Goal: Task Accomplishment & Management: Use online tool/utility

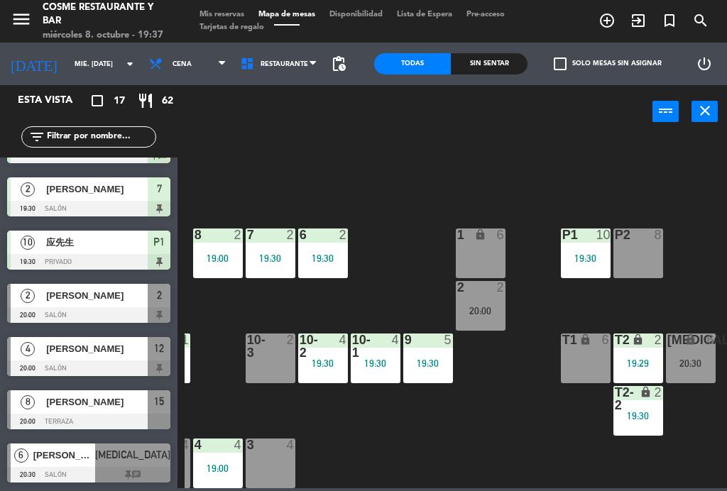
scroll to position [90, 361]
click at [645, 417] on div "19:30" at bounding box center [639, 416] width 50 height 10
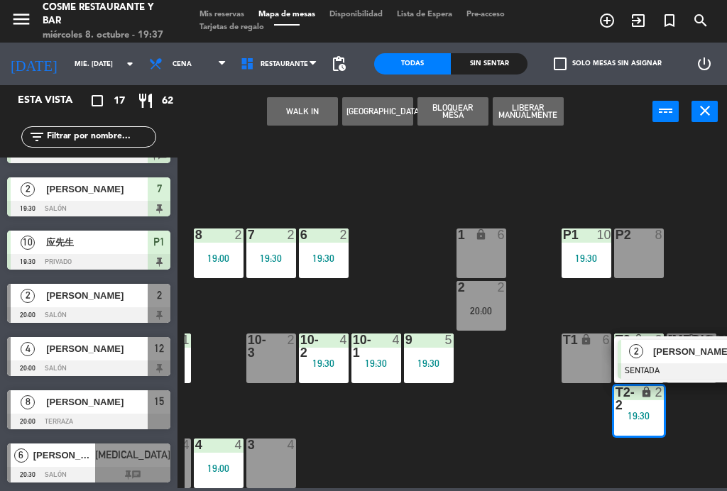
click at [685, 358] on span "[PERSON_NAME]" at bounding box center [698, 351] width 91 height 15
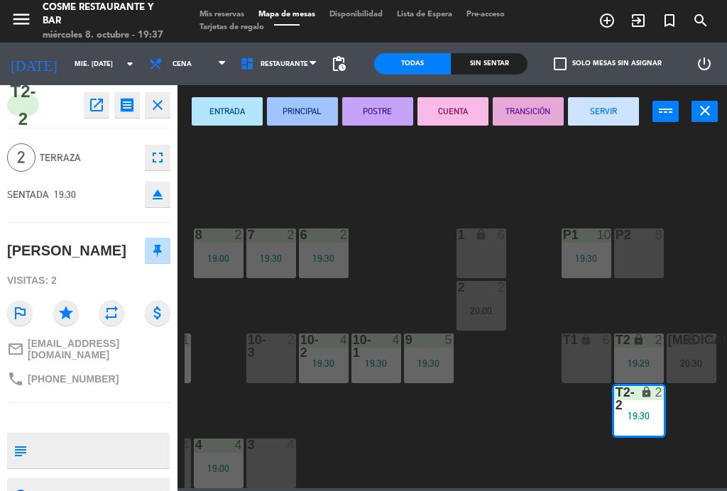
click at [96, 99] on icon "open_in_new" at bounding box center [96, 105] width 17 height 17
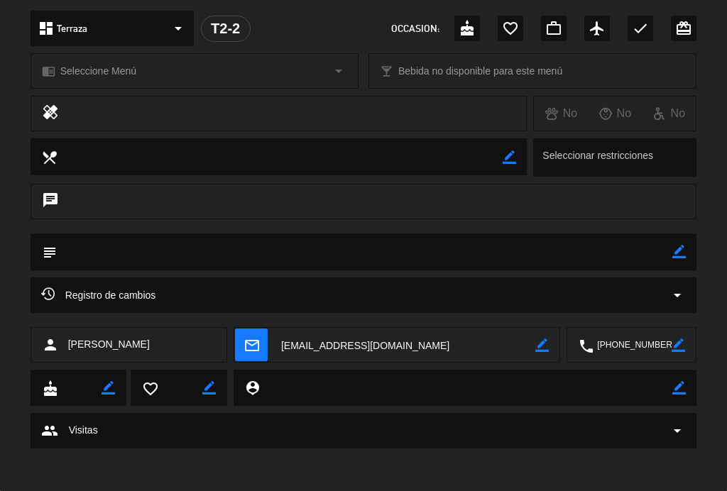
scroll to position [437, 0]
click at [685, 304] on div "Registro de cambios arrow_drop_down" at bounding box center [364, 295] width 667 height 35
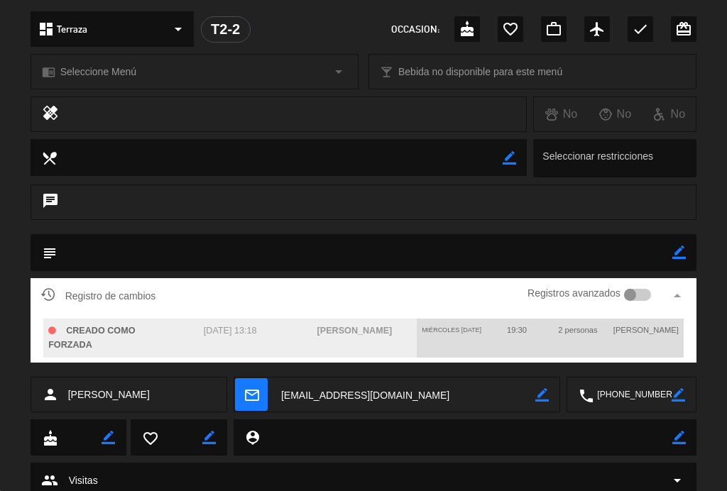
click at [678, 295] on icon "arrow_drop_up" at bounding box center [677, 295] width 17 height 17
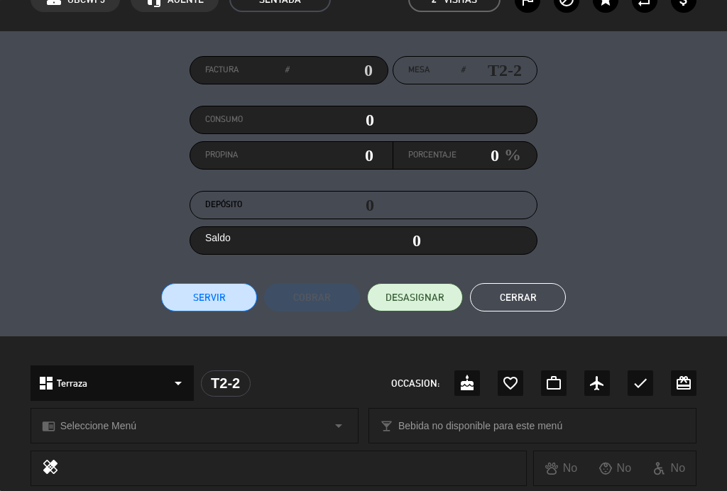
scroll to position [30, 0]
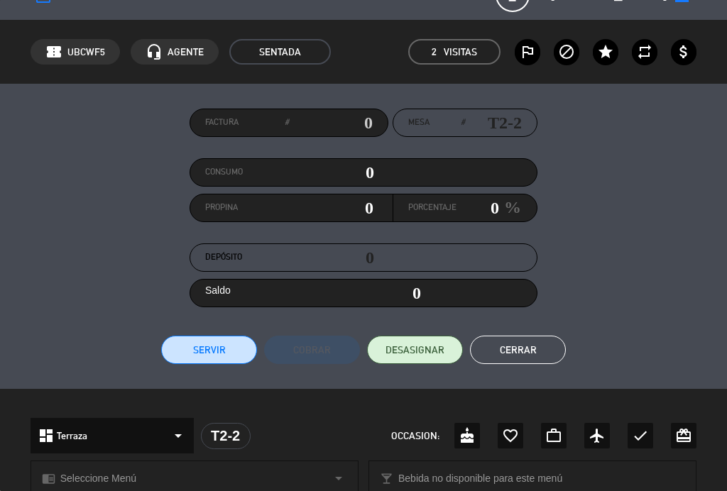
click at [547, 346] on button "Cerrar" at bounding box center [518, 350] width 96 height 28
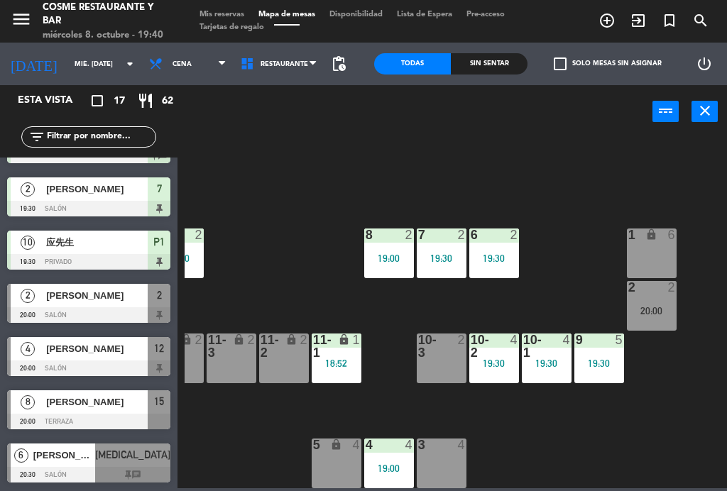
scroll to position [90, 191]
click at [330, 361] on div "18:52" at bounding box center [337, 363] width 50 height 10
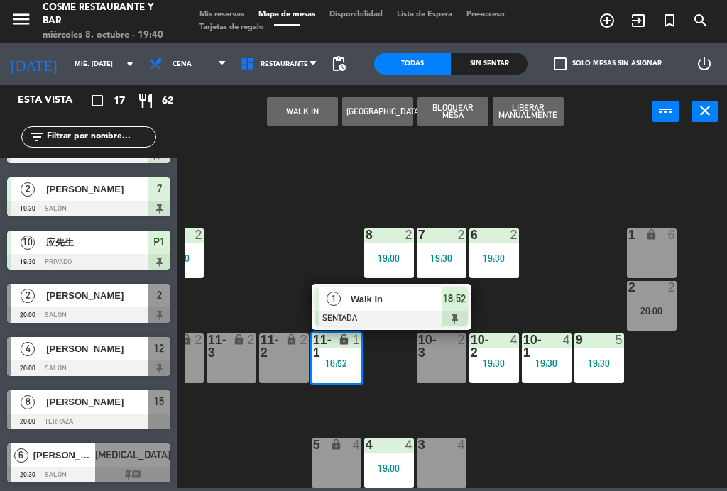
click at [403, 300] on span "Walk In" at bounding box center [396, 299] width 91 height 15
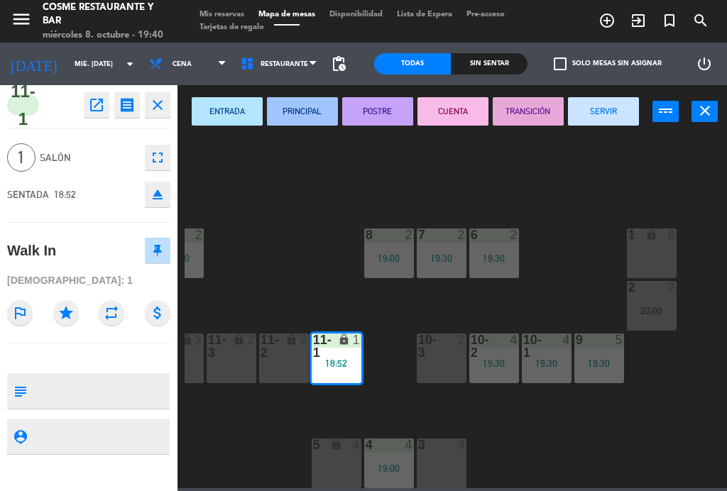
click at [605, 120] on button "SERVIR" at bounding box center [603, 111] width 71 height 28
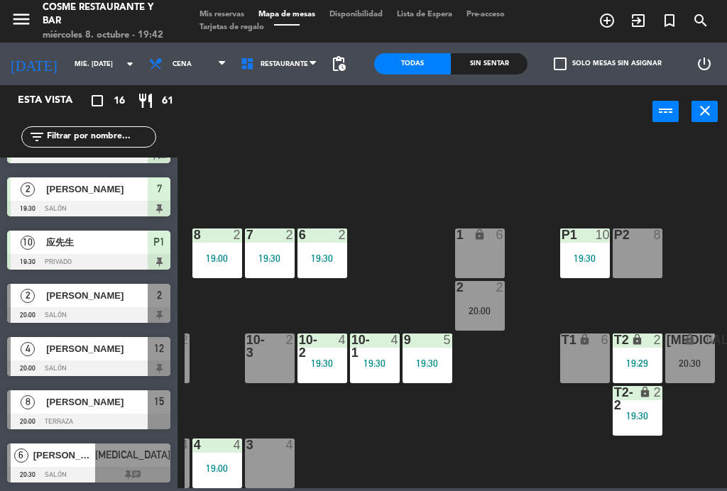
scroll to position [90, 361]
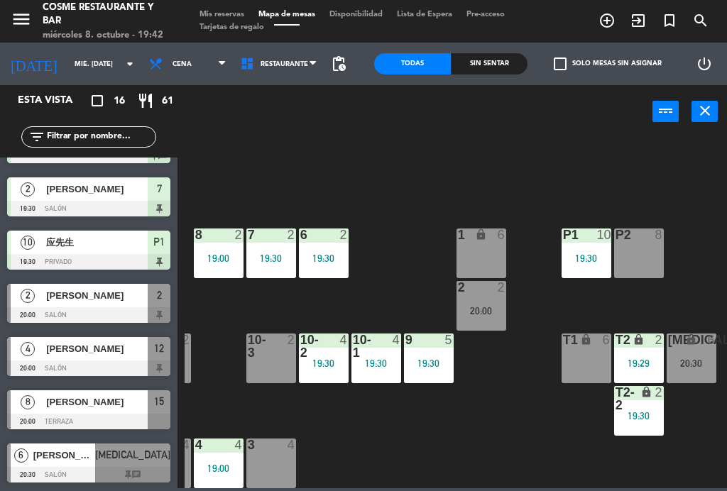
click at [576, 346] on div "lock" at bounding box center [585, 340] width 23 height 13
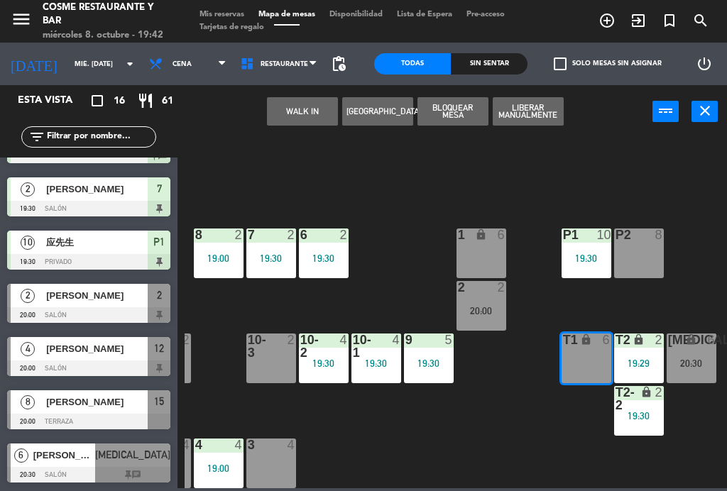
click at [307, 119] on button "WALK IN" at bounding box center [302, 111] width 71 height 28
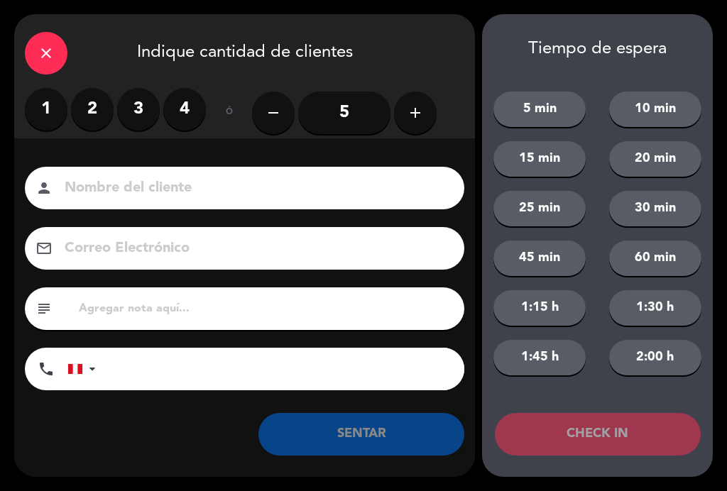
click at [199, 107] on label "4" at bounding box center [184, 109] width 43 height 43
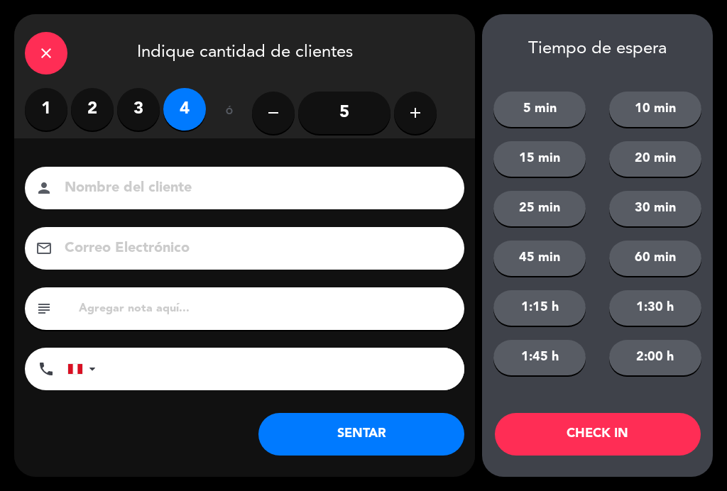
click at [150, 188] on input at bounding box center [254, 188] width 383 height 25
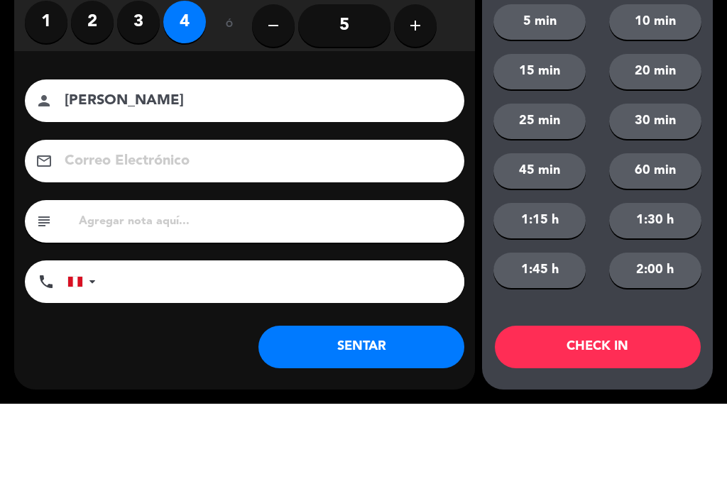
type input "[PERSON_NAME]"
click at [30, 167] on div "Nombre del cliente person [PERSON_NAME] Correo Electrónico email subject phone …" at bounding box center [244, 281] width 461 height 228
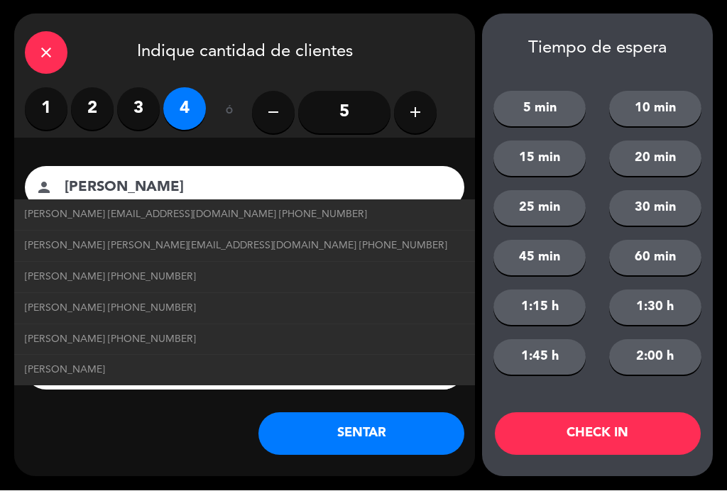
click at [400, 431] on button "SENTAR" at bounding box center [361, 434] width 206 height 43
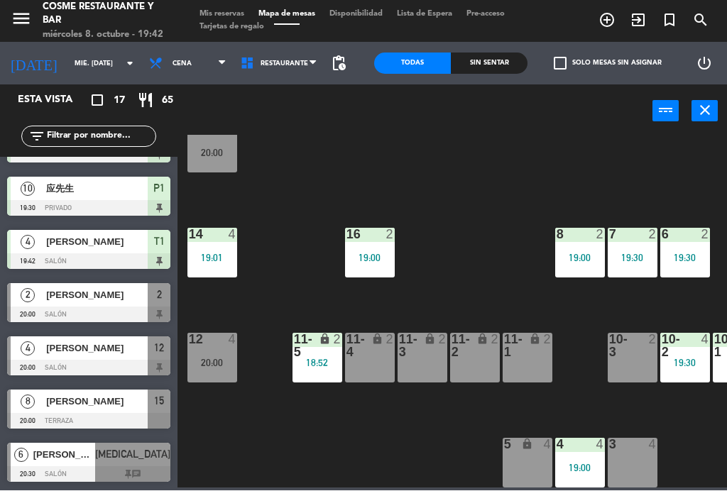
scroll to position [573, 0]
click at [207, 370] on div "12 4 20:00" at bounding box center [212, 359] width 50 height 50
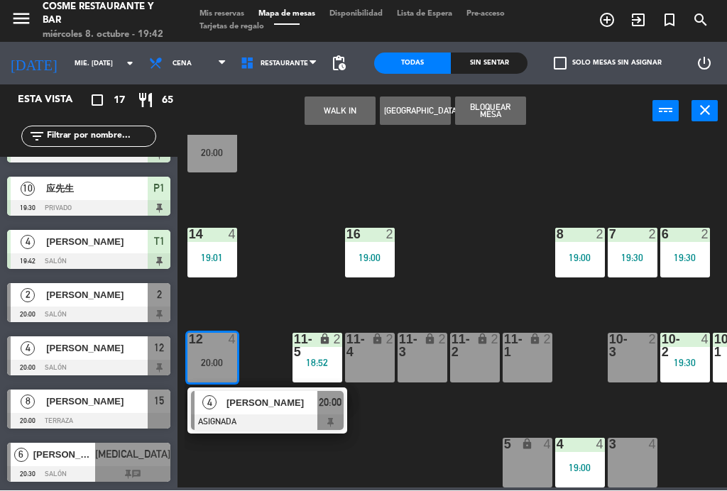
click at [286, 411] on div "[PERSON_NAME]" at bounding box center [271, 403] width 92 height 23
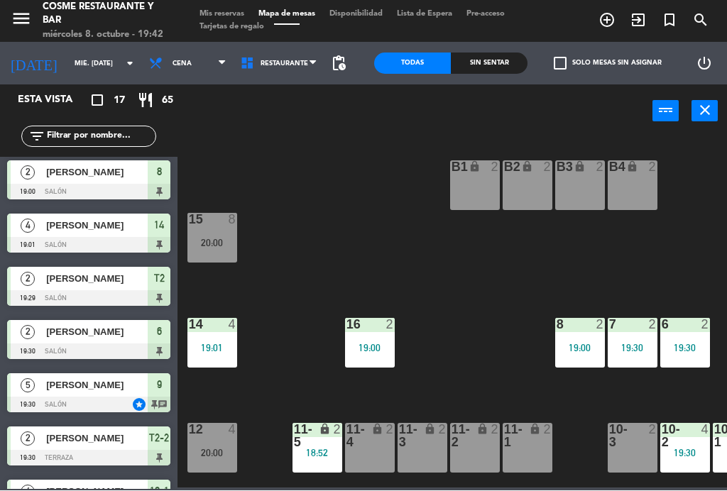
scroll to position [0, 0]
click at [234, 240] on div "20:00" at bounding box center [212, 243] width 50 height 10
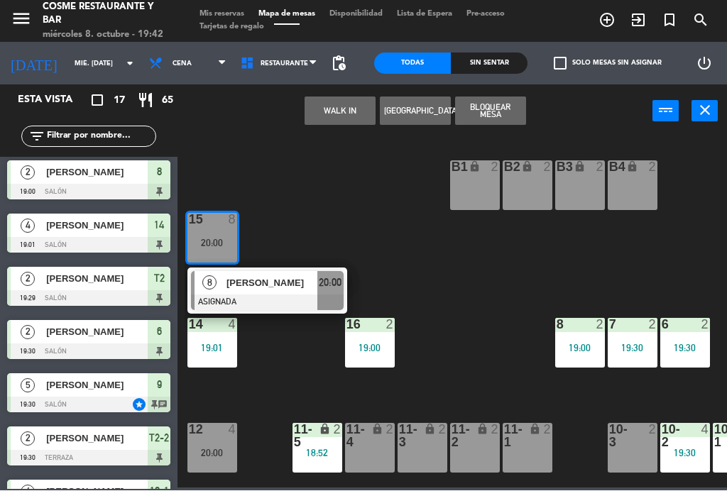
click at [315, 288] on span "[PERSON_NAME]" at bounding box center [271, 283] width 91 height 15
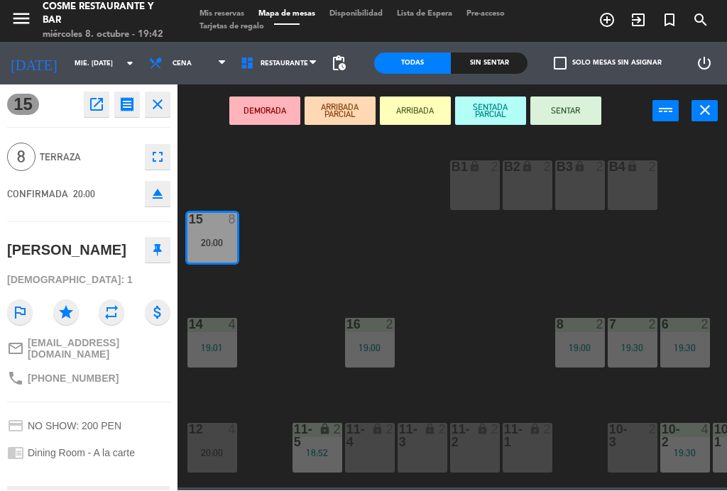
click at [581, 107] on button "SENTAR" at bounding box center [565, 111] width 71 height 28
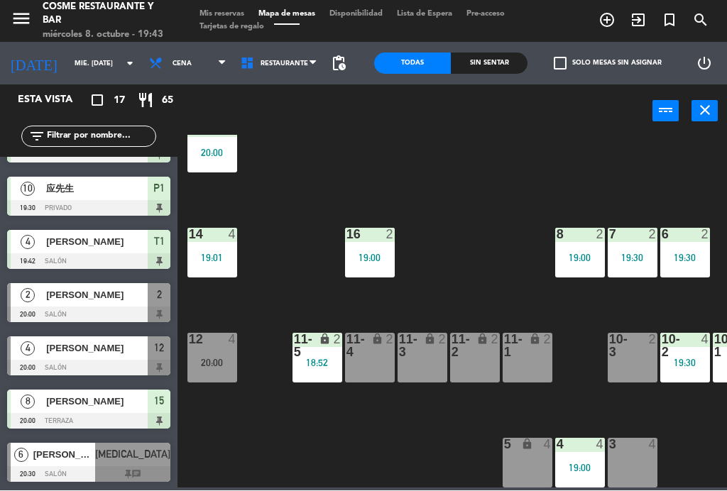
scroll to position [573, 0]
click at [217, 11] on span "Mis reservas" at bounding box center [221, 15] width 59 height 8
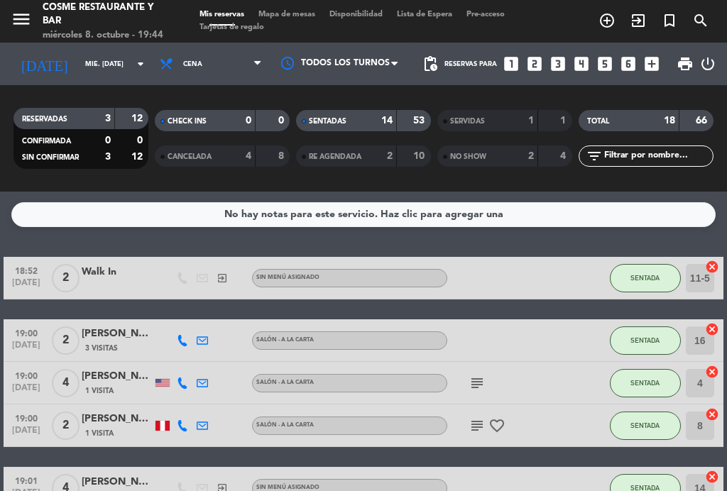
click at [283, 18] on span "Mapa de mesas" at bounding box center [286, 15] width 71 height 8
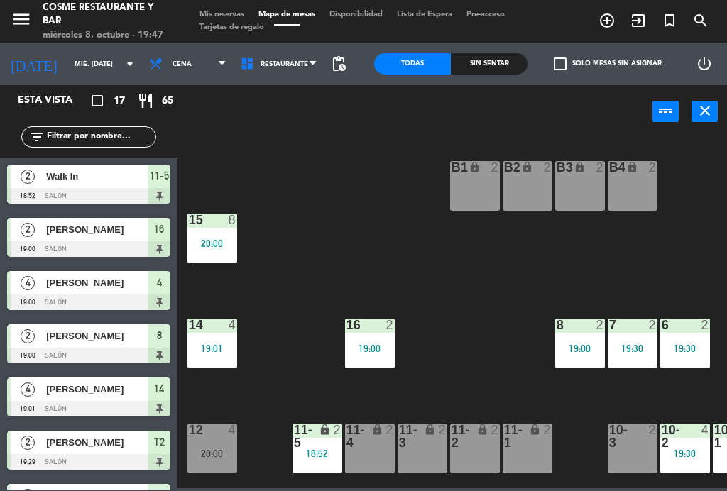
click at [710, 41] on div "menu [PERSON_NAME] Restaurante y Bar miércoles 8. octubre - 19:47 Mis reservas …" at bounding box center [363, 21] width 727 height 43
click at [498, 278] on div "B1 lock 2 B2 lock 2 B3 lock 2 B4 lock 2 15 8 20:00 14 4 19:01 8 2 19:00 7 2 19:…" at bounding box center [456, 312] width 542 height 353
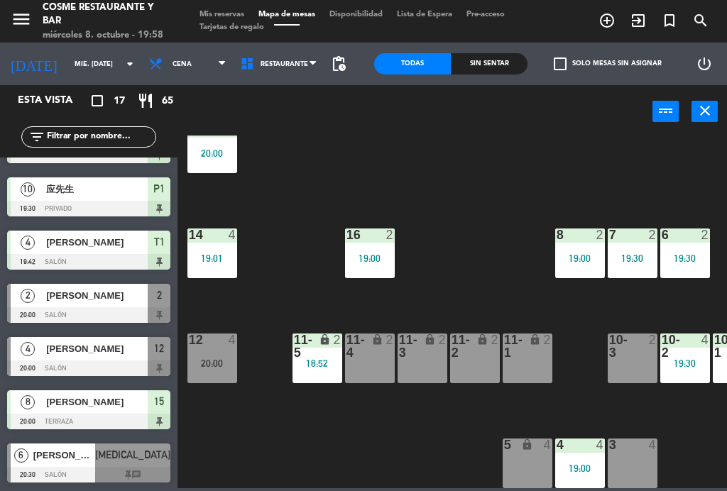
scroll to position [573, 0]
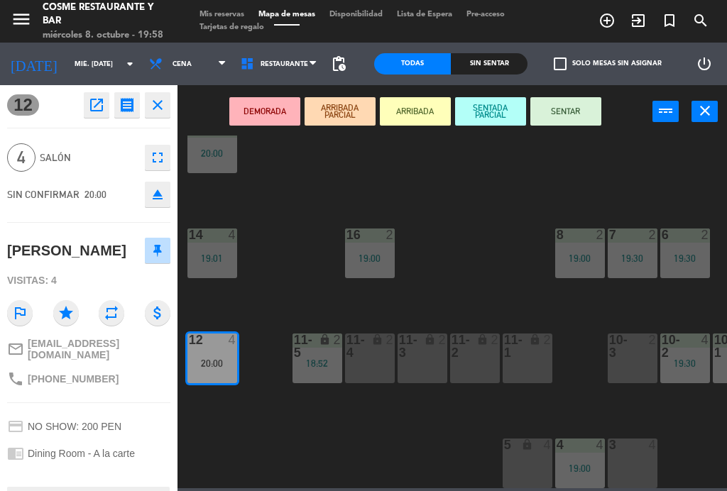
click at [567, 114] on button "SENTAR" at bounding box center [565, 111] width 71 height 28
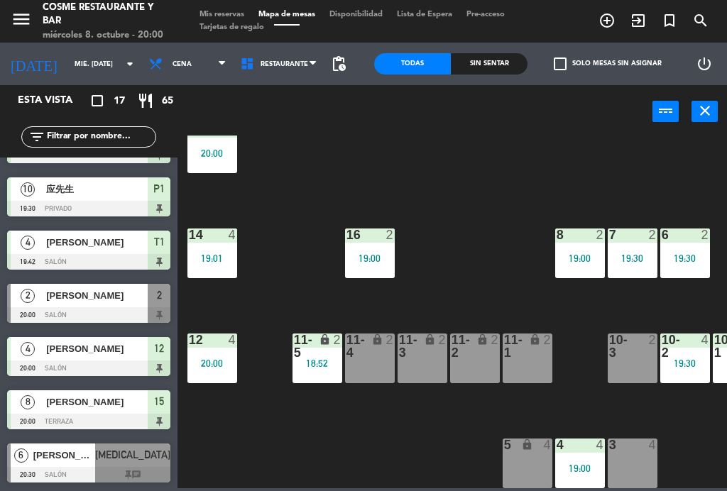
scroll to position [90, 0]
click at [545, 343] on div "2" at bounding box center [547, 340] width 9 height 13
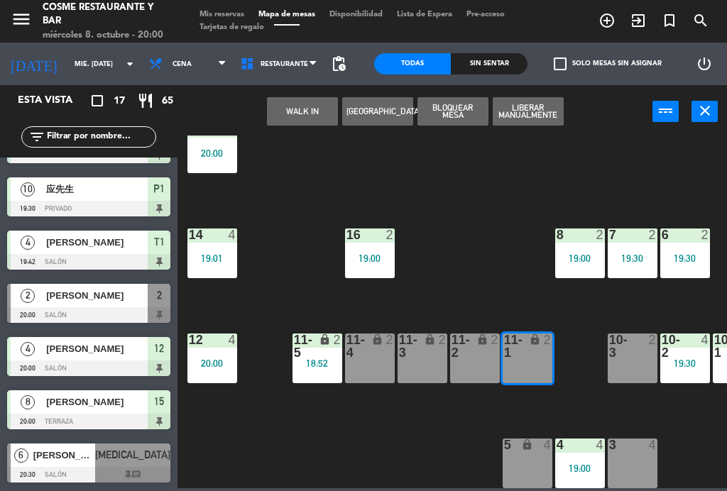
click at [307, 99] on button "WALK IN" at bounding box center [302, 111] width 71 height 28
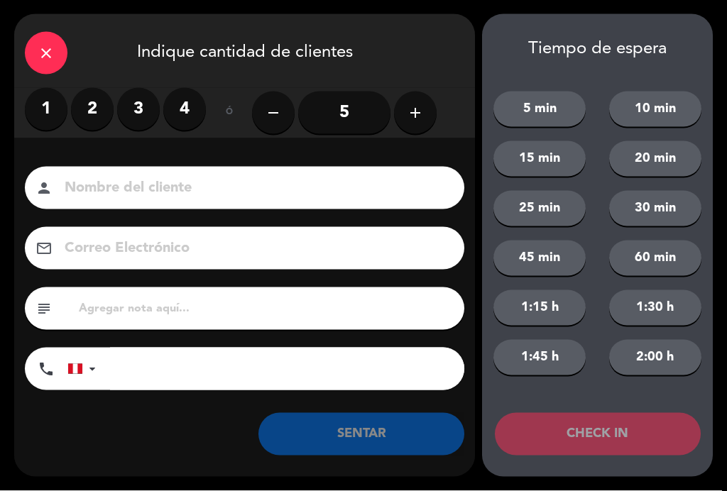
click at [84, 116] on label "2" at bounding box center [92, 109] width 43 height 43
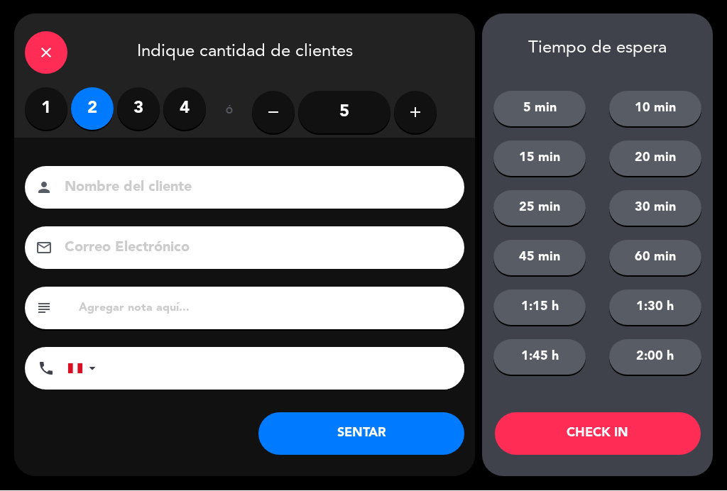
click at [144, 194] on input at bounding box center [254, 188] width 383 height 25
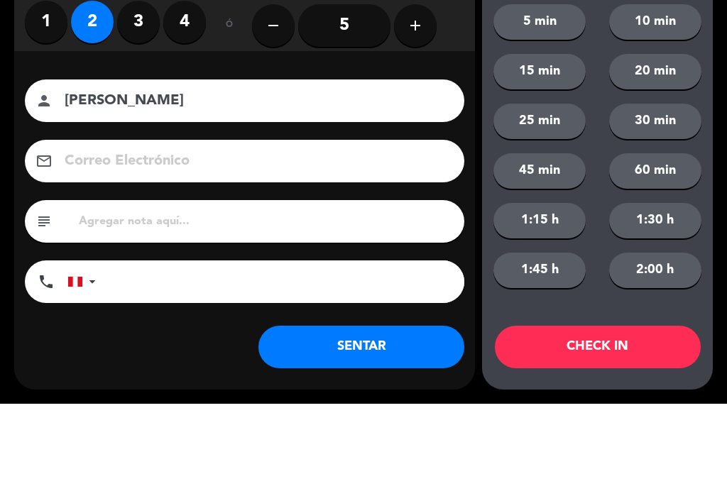
type input "[PERSON_NAME]"
click at [18, 227] on div "Correo Electrónico email" at bounding box center [244, 248] width 461 height 43
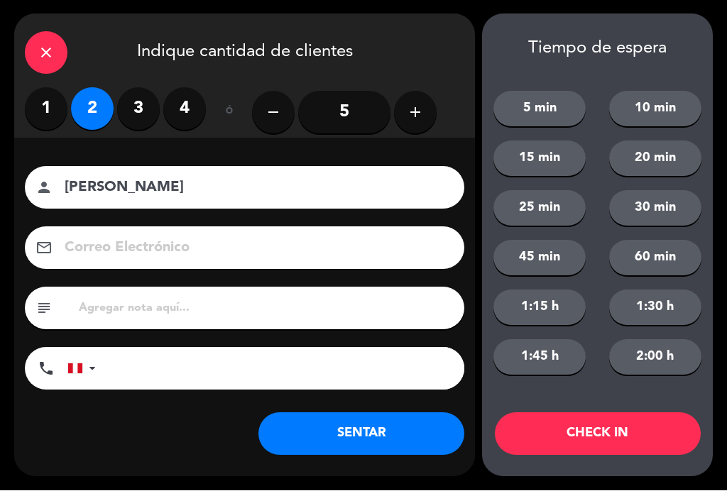
click at [385, 437] on button "SENTAR" at bounding box center [361, 434] width 206 height 43
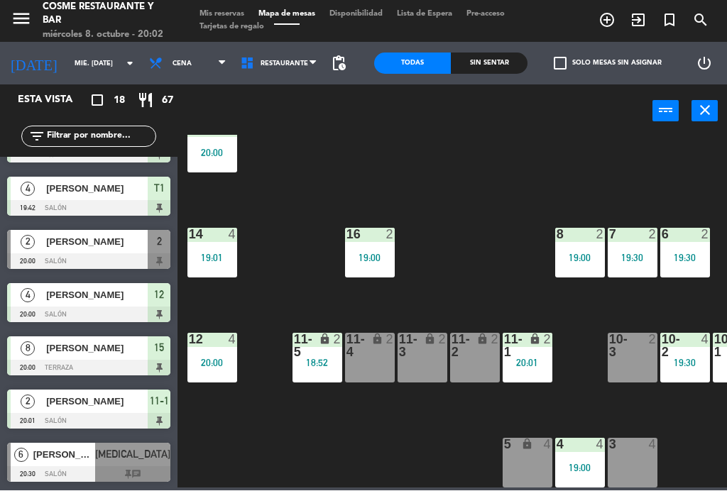
scroll to position [626, 0]
click at [84, 250] on div "[PERSON_NAME]" at bounding box center [96, 242] width 103 height 23
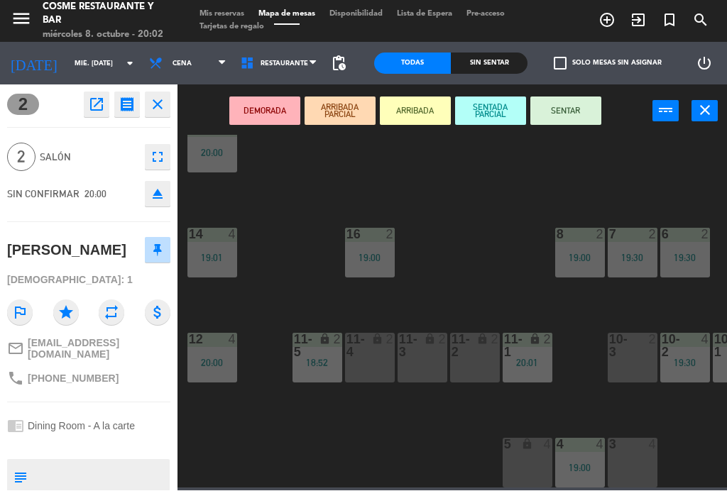
click at [573, 123] on button "SENTAR" at bounding box center [565, 111] width 71 height 28
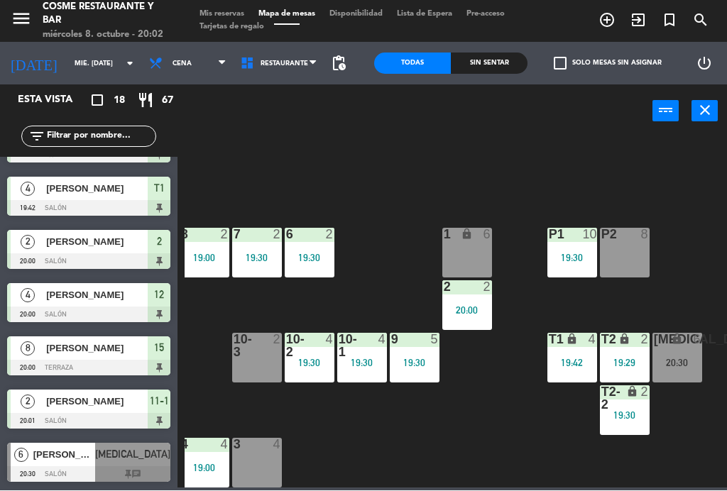
click at [588, 358] on div "19:42" at bounding box center [572, 363] width 50 height 10
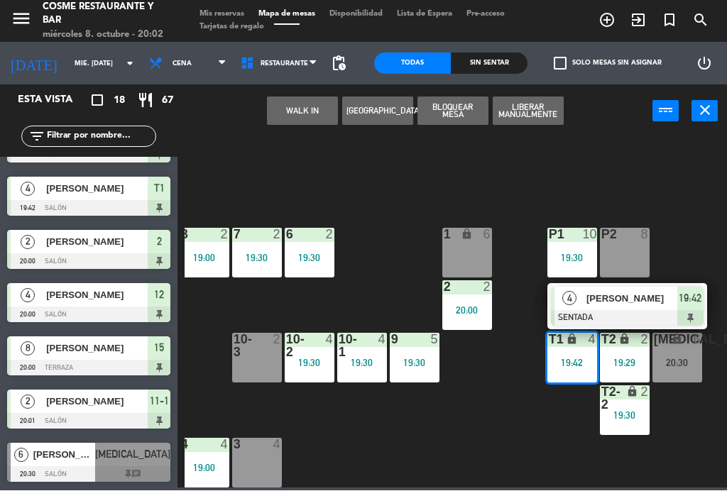
click at [537, 430] on div "B1 lock 2 B2 lock 2 B3 lock 2 B4 lock 2 15 8 20:00 14 4 19:01 8 2 19:00 7 2 19:…" at bounding box center [456, 312] width 542 height 353
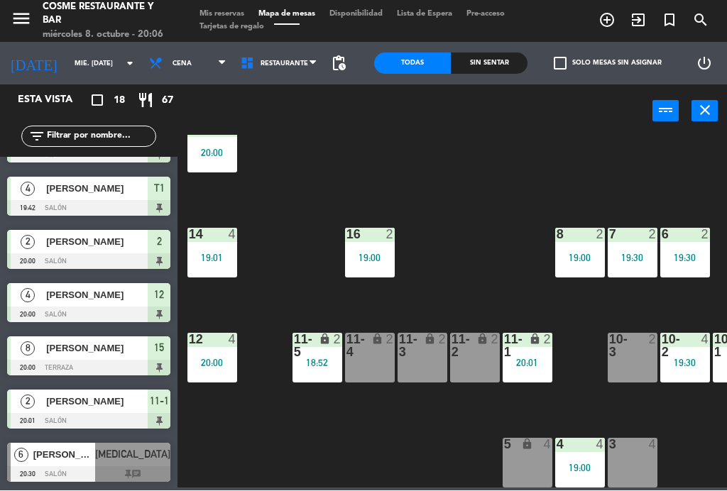
scroll to position [90, 0]
click at [432, 370] on div "11-3 lock 2" at bounding box center [422, 359] width 50 height 50
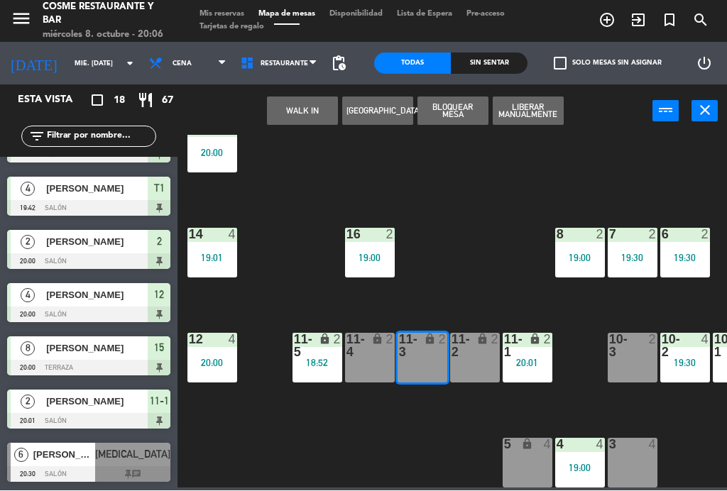
click at [309, 109] on button "WALK IN" at bounding box center [302, 111] width 71 height 28
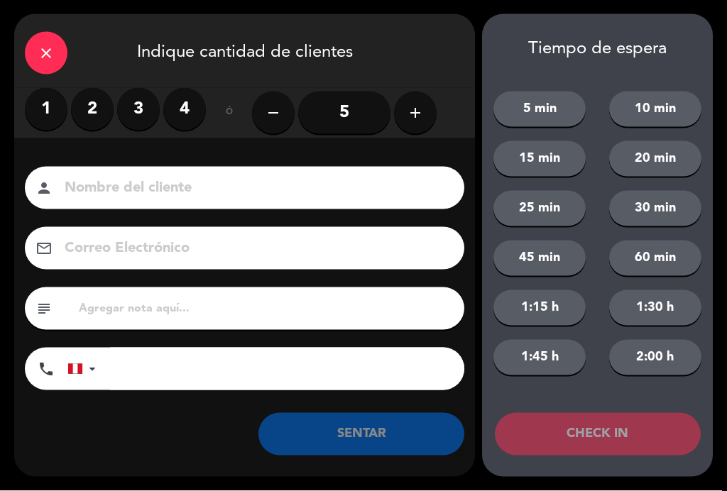
click at [97, 108] on label "2" at bounding box center [92, 109] width 43 height 43
click at [284, 184] on input at bounding box center [254, 188] width 383 height 25
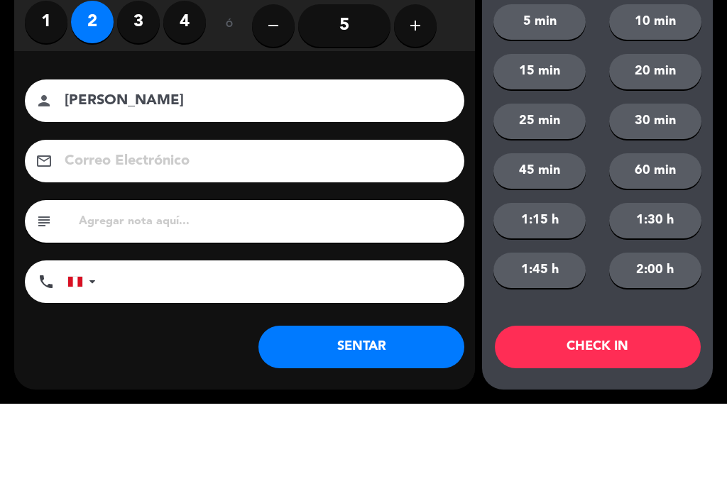
type input "[PERSON_NAME]"
click at [473, 138] on div "Nombre del cliente person [PERSON_NAME] Correo Electrónico email subject phone …" at bounding box center [244, 301] width 461 height 327
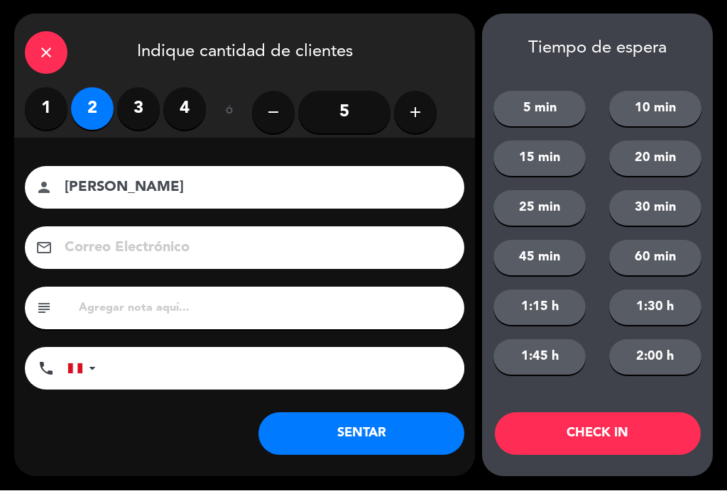
click at [378, 424] on button "SENTAR" at bounding box center [361, 434] width 206 height 43
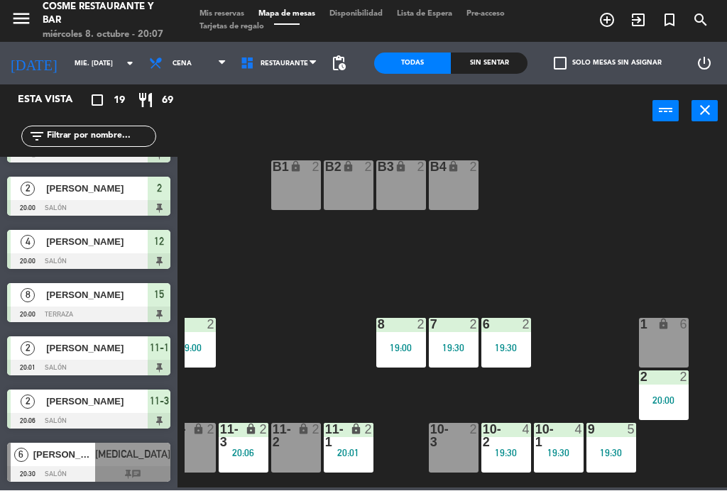
scroll to position [0, 179]
click at [236, 13] on span "Mis reservas" at bounding box center [221, 15] width 59 height 8
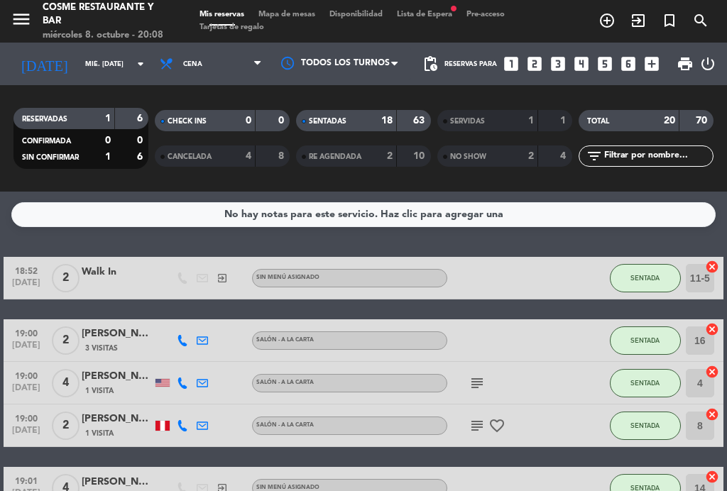
click at [522, 152] on div "2" at bounding box center [519, 156] width 28 height 16
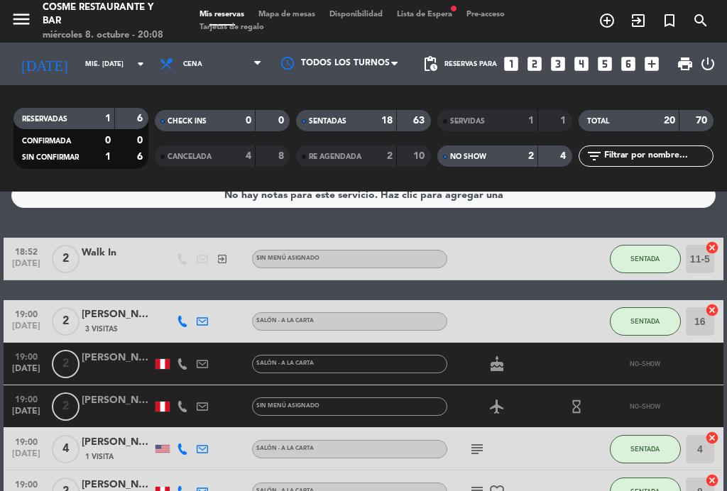
scroll to position [19, 0]
click at [113, 363] on div "[PERSON_NAME]" at bounding box center [117, 358] width 71 height 16
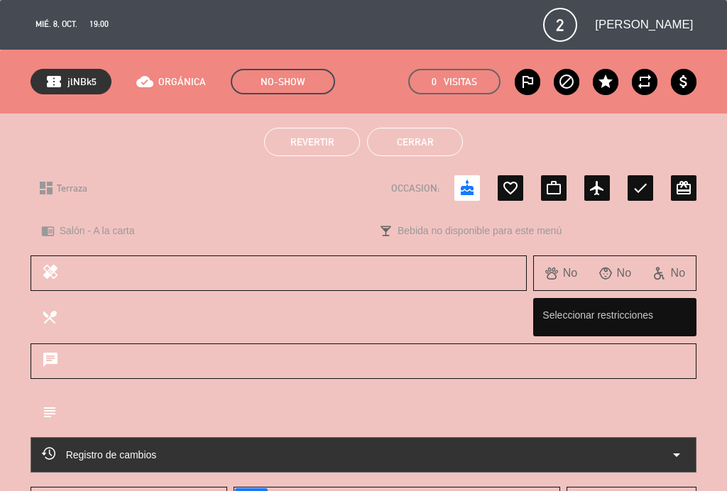
click at [316, 150] on button "Revertir" at bounding box center [312, 142] width 96 height 28
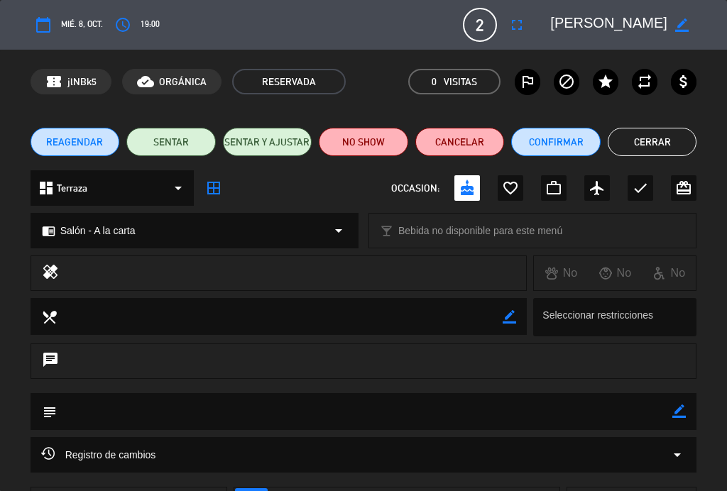
click at [649, 133] on button "Cerrar" at bounding box center [652, 142] width 89 height 28
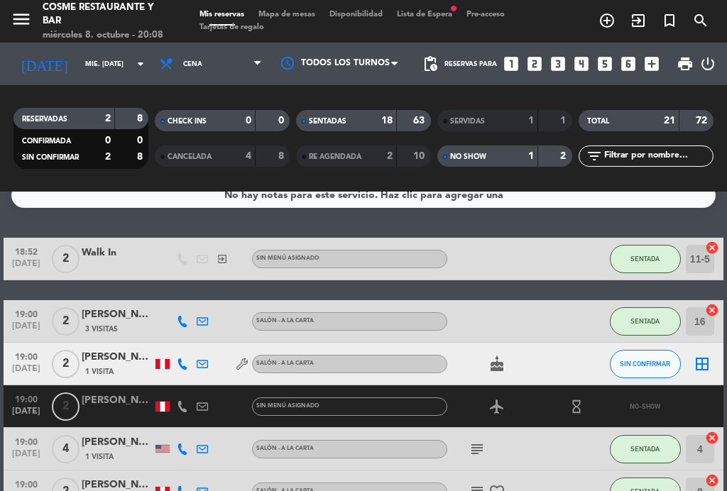
click at [278, 11] on span "Mapa de mesas" at bounding box center [286, 15] width 71 height 8
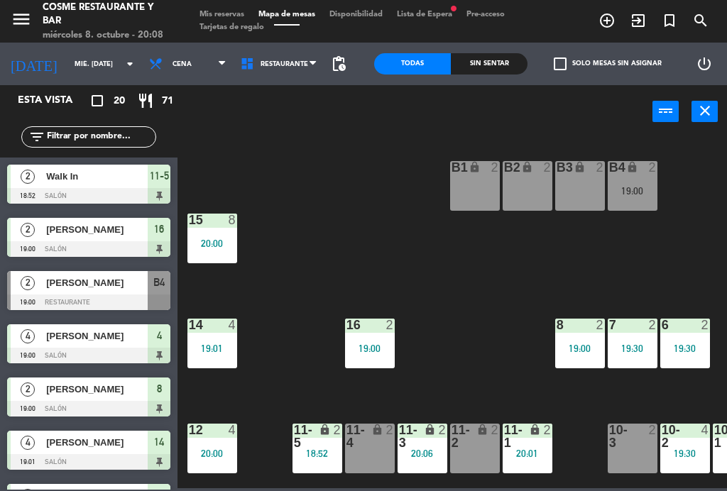
click at [649, 181] on div "B4 lock 2 19:00" at bounding box center [633, 186] width 50 height 50
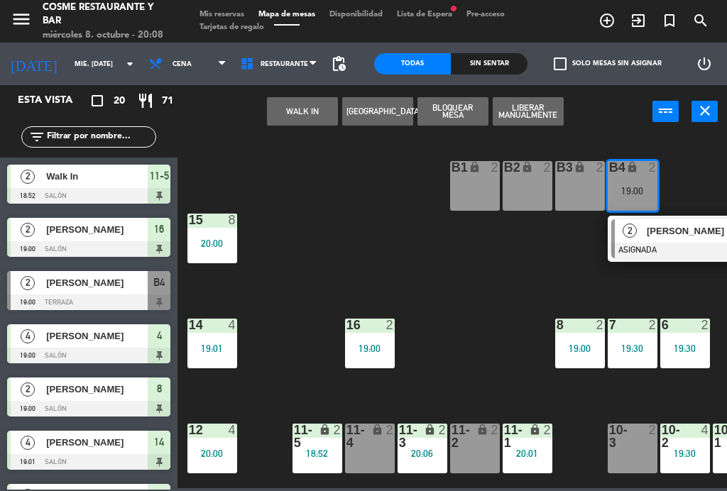
click at [684, 238] on span "[PERSON_NAME]" at bounding box center [692, 231] width 91 height 15
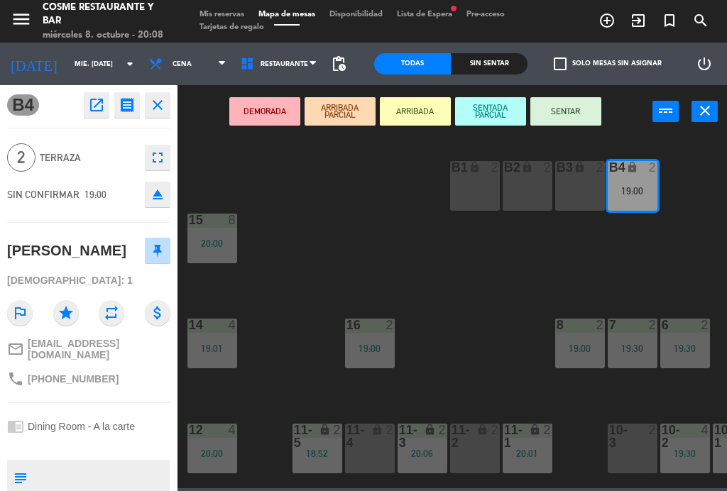
click at [575, 102] on button "SENTAR" at bounding box center [565, 111] width 71 height 28
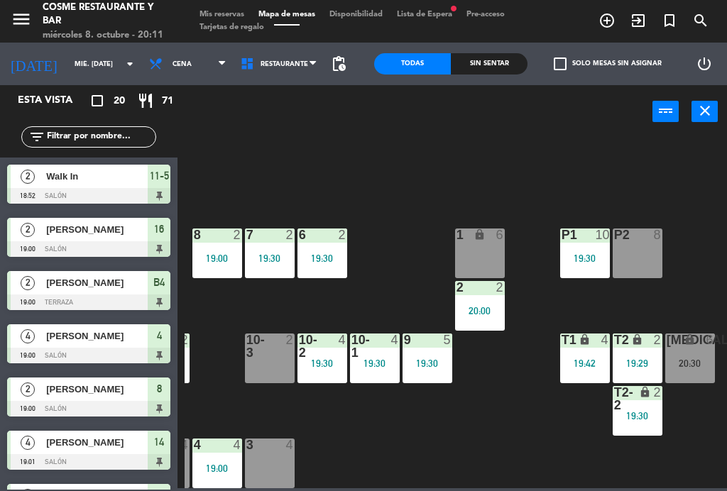
scroll to position [90, 361]
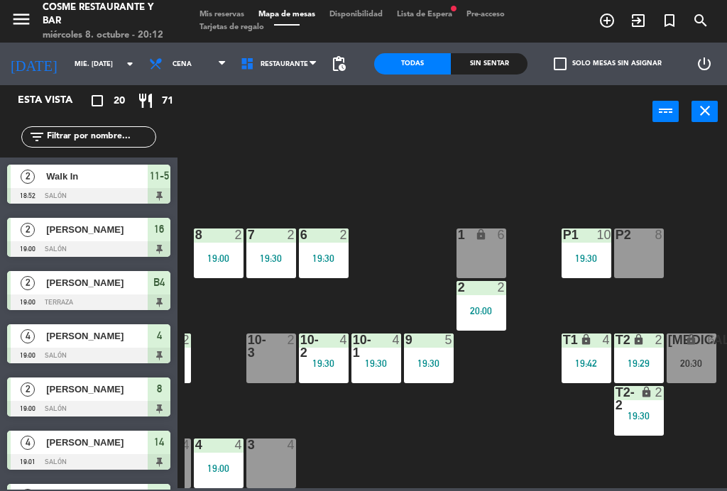
click at [431, 376] on div "9 5 19:30" at bounding box center [429, 359] width 50 height 50
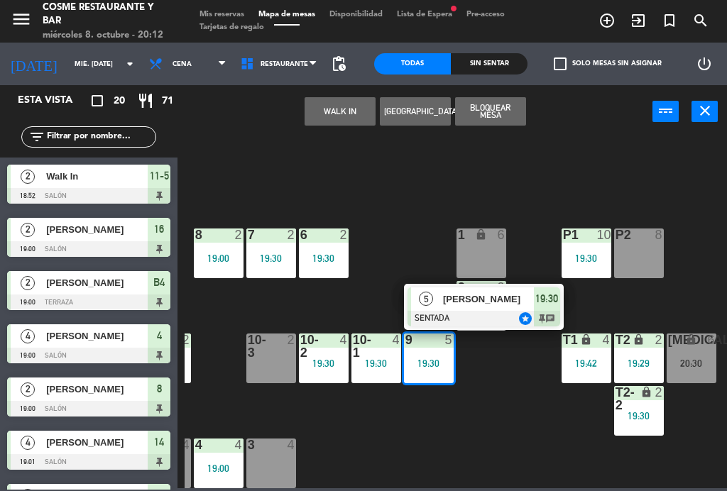
click at [453, 309] on div "[PERSON_NAME]" at bounding box center [488, 298] width 92 height 23
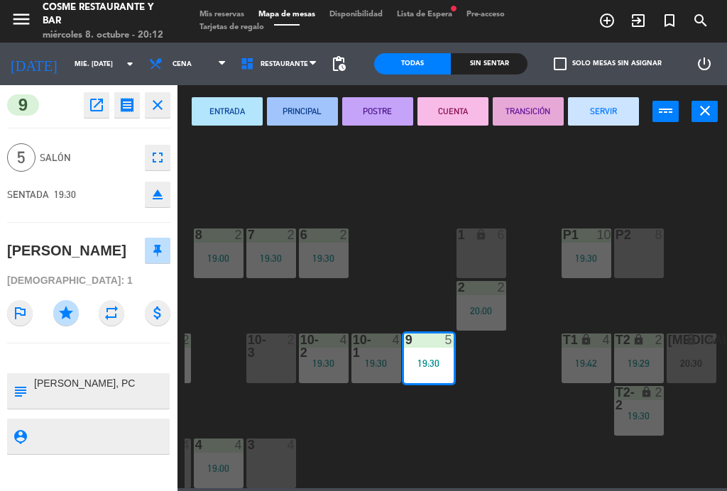
click at [602, 115] on button "SERVIR" at bounding box center [603, 111] width 71 height 28
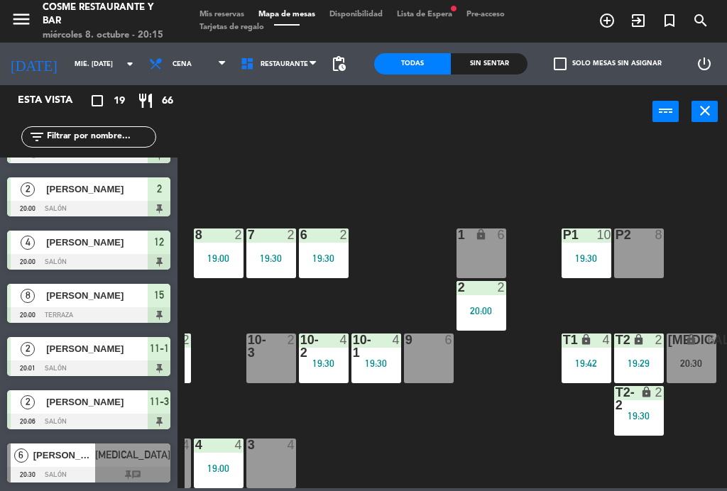
click at [102, 469] on div at bounding box center [88, 475] width 163 height 16
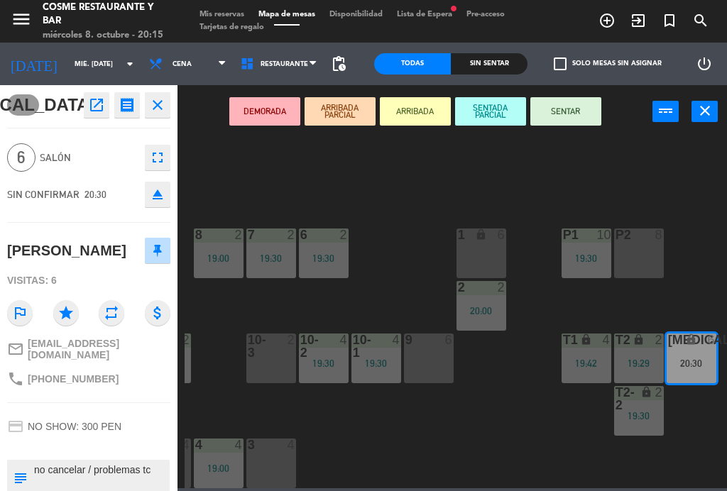
click at [446, 352] on div "9 6" at bounding box center [429, 359] width 50 height 50
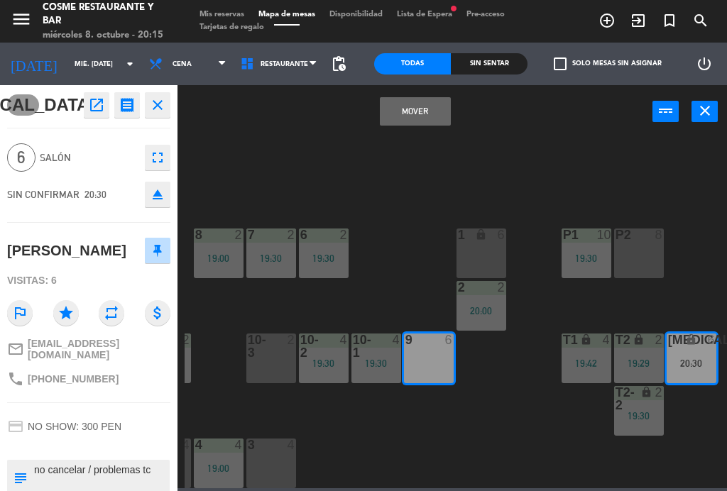
click at [429, 121] on button "Mover" at bounding box center [415, 111] width 71 height 28
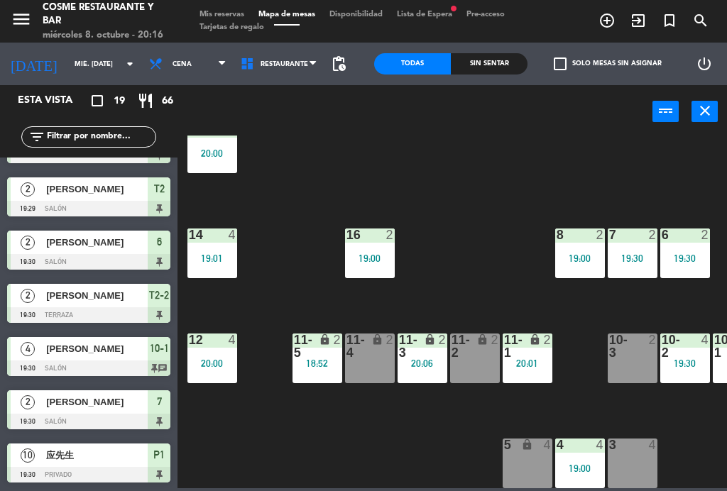
scroll to position [90, 0]
click at [371, 253] on div "19:00" at bounding box center [370, 258] width 50 height 10
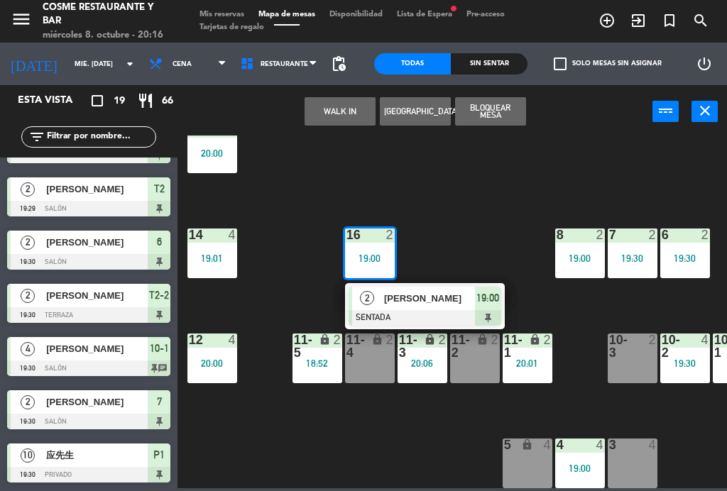
click at [418, 292] on span "[PERSON_NAME]" at bounding box center [429, 298] width 91 height 15
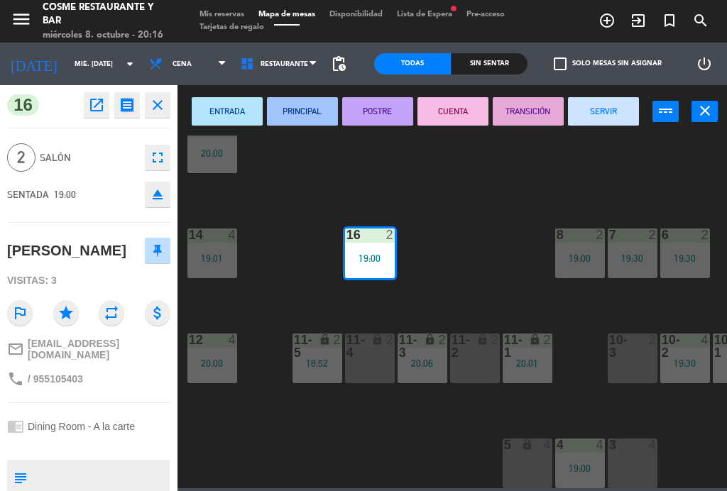
click at [594, 102] on button "SERVIR" at bounding box center [603, 111] width 71 height 28
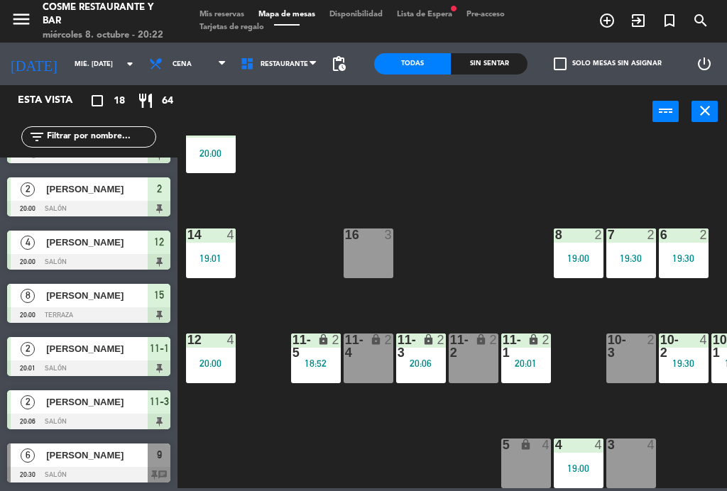
scroll to position [90, 1]
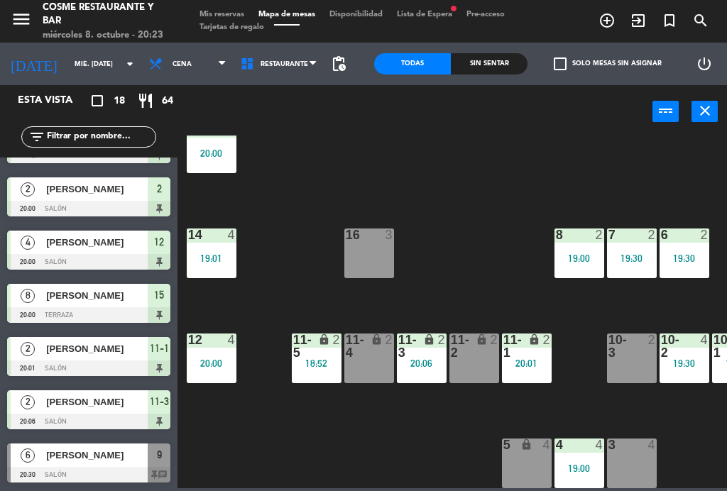
click at [556, 251] on div "8 2 19:00" at bounding box center [579, 254] width 50 height 50
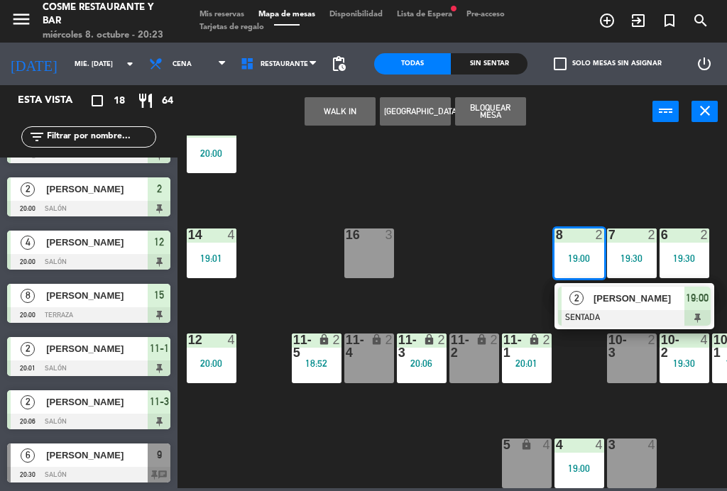
click at [593, 310] on div at bounding box center [634, 318] width 153 height 16
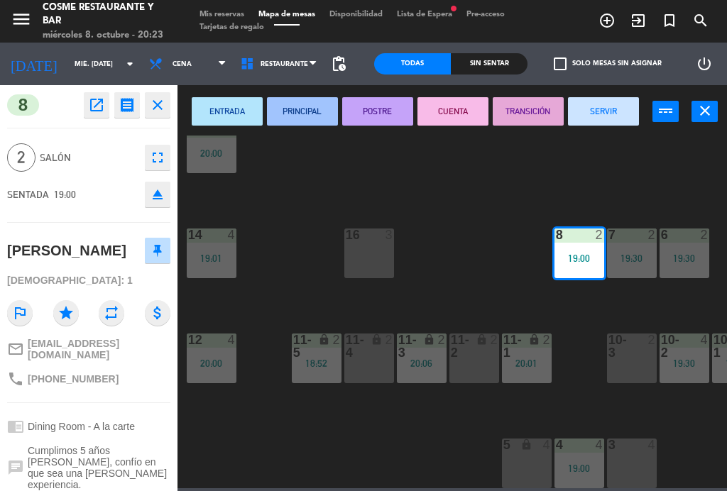
click at [601, 105] on button "SERVIR" at bounding box center [603, 111] width 71 height 28
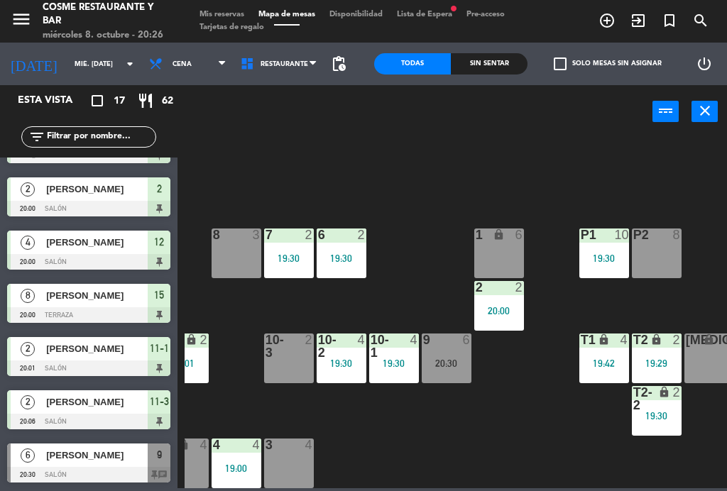
scroll to position [90, 344]
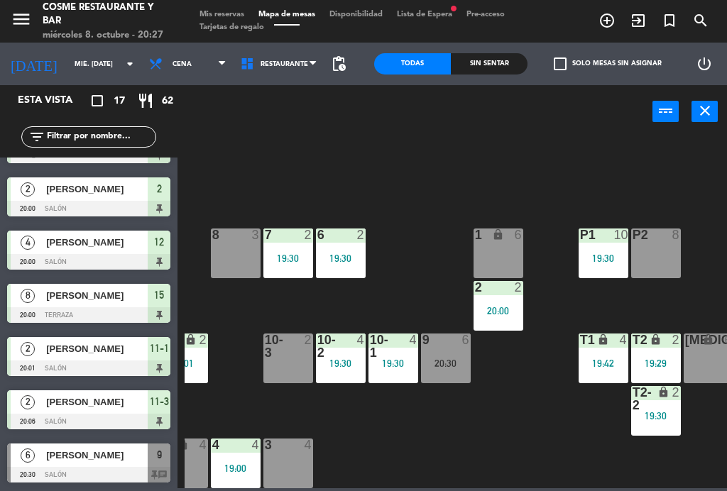
click at [447, 359] on div "20:30" at bounding box center [446, 363] width 50 height 10
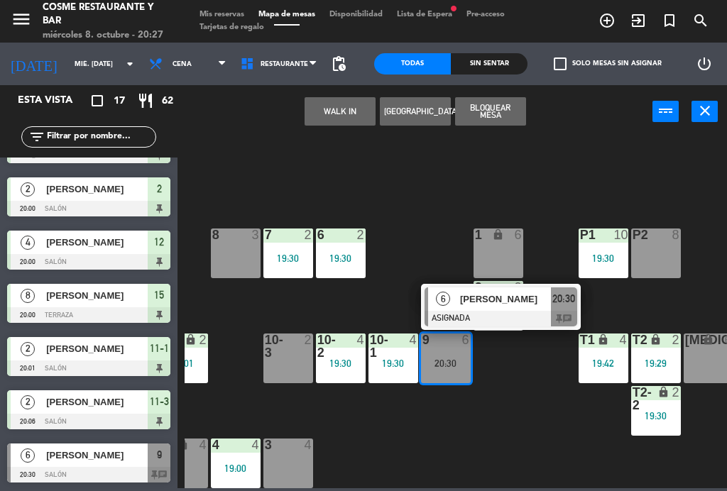
click at [459, 305] on div "[PERSON_NAME]" at bounding box center [505, 298] width 92 height 23
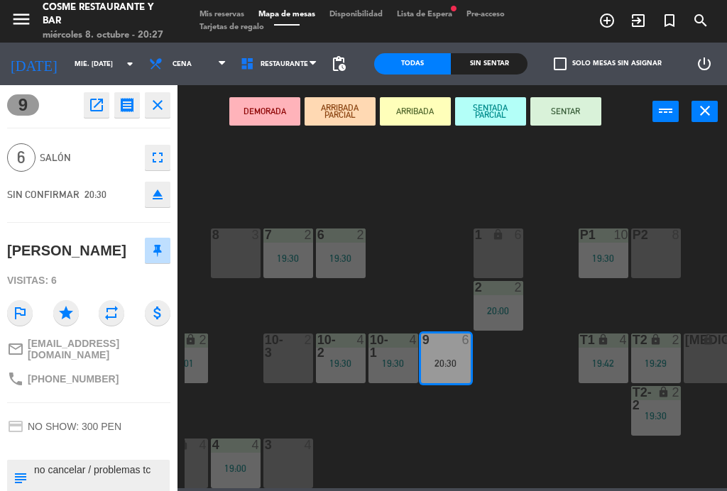
click at [564, 106] on button "SENTAR" at bounding box center [565, 111] width 71 height 28
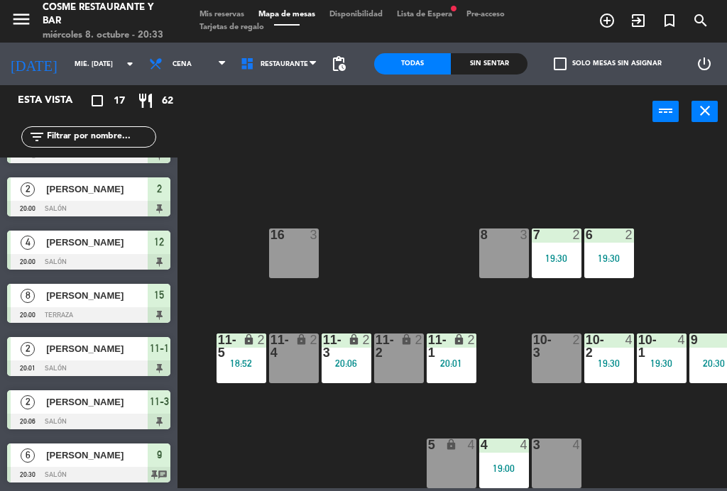
scroll to position [90, 74]
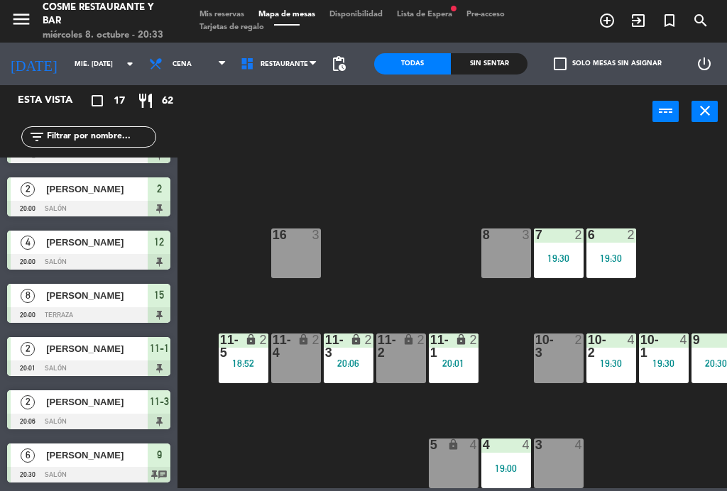
click at [349, 351] on div "lock" at bounding box center [347, 347] width 23 height 26
click at [428, 251] on div "B1 lock 2 B2 lock 2 B3 lock 2 B4 lock 2 19:00 15 8 20:00 14 4 19:01 8 3 7 2 19:…" at bounding box center [456, 312] width 542 height 353
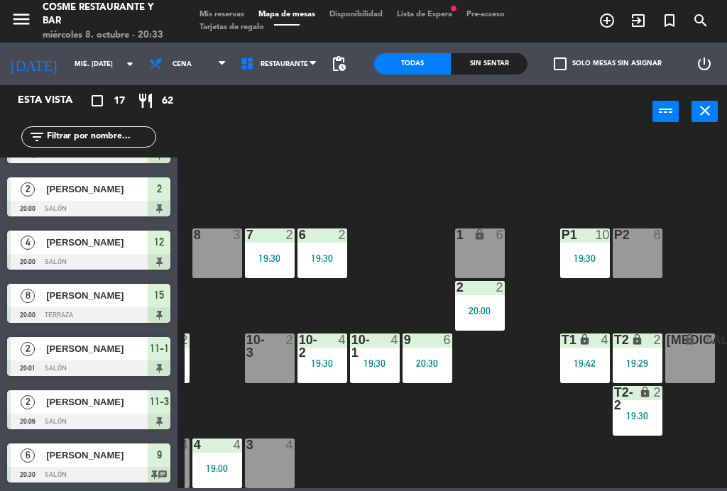
scroll to position [90, 361]
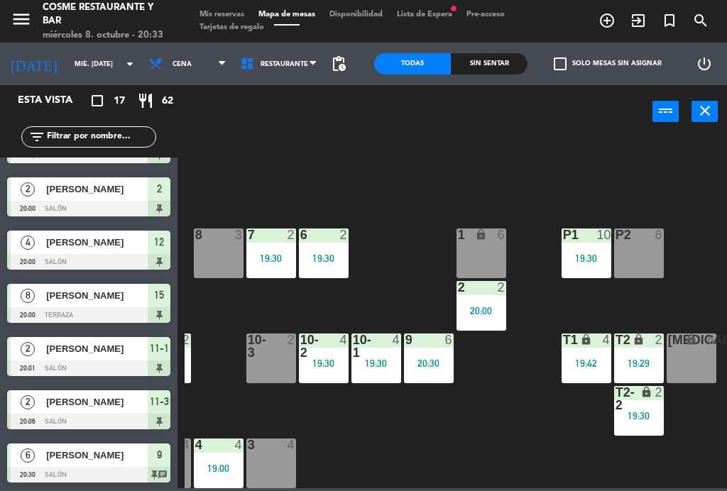
click at [593, 366] on div "19:42" at bounding box center [586, 363] width 50 height 10
click at [566, 442] on div "B1 lock 2 B2 lock 2 B3 lock 2 B4 lock 2 19:00 15 8 20:00 14 4 19:01 8 3 7 2 19:…" at bounding box center [456, 312] width 542 height 353
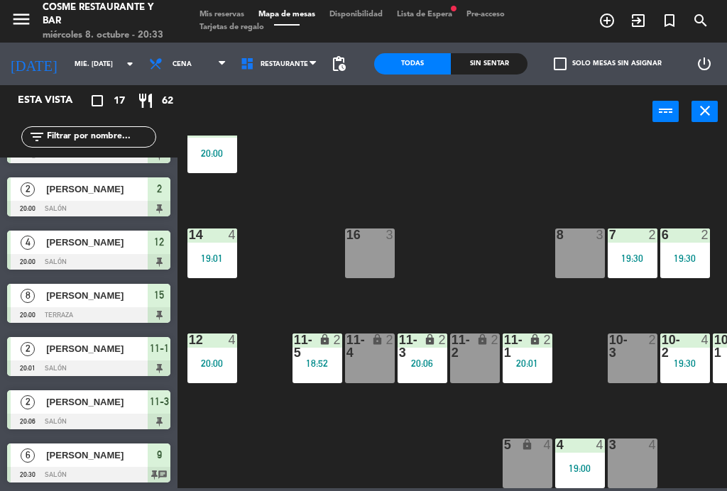
scroll to position [90, 0]
click at [322, 358] on div "18:52" at bounding box center [317, 363] width 50 height 10
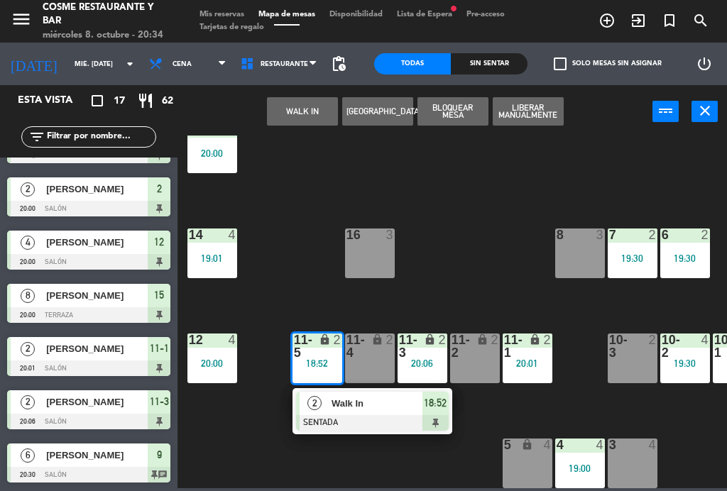
click at [368, 402] on span "Walk In" at bounding box center [376, 403] width 91 height 15
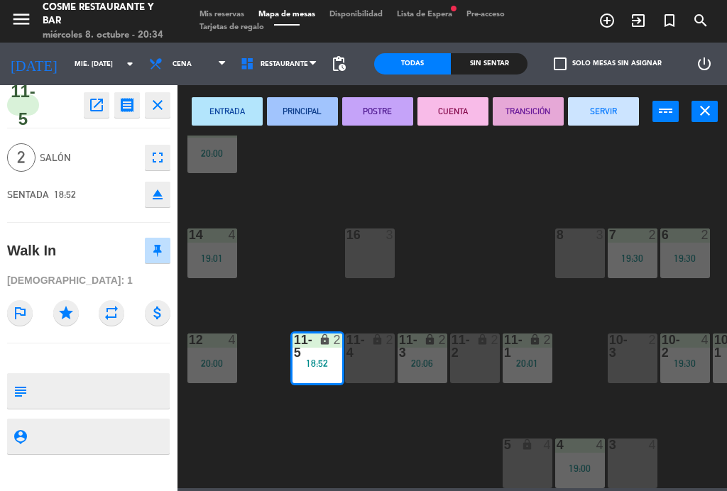
click at [586, 111] on button "SERVIR" at bounding box center [603, 111] width 71 height 28
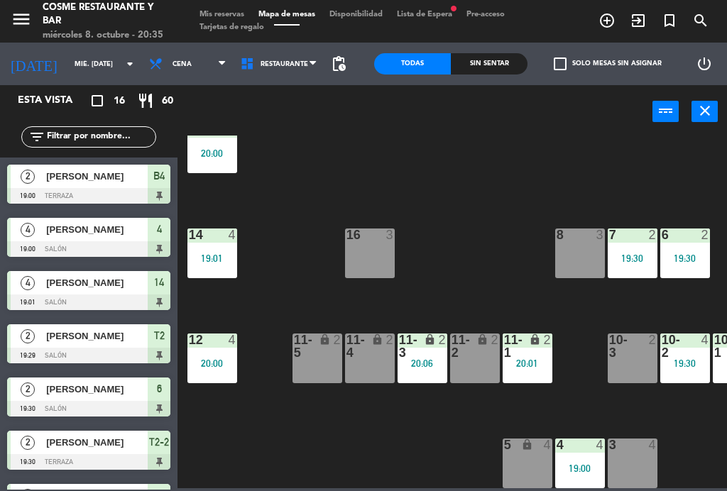
click at [219, 229] on div at bounding box center [211, 235] width 23 height 13
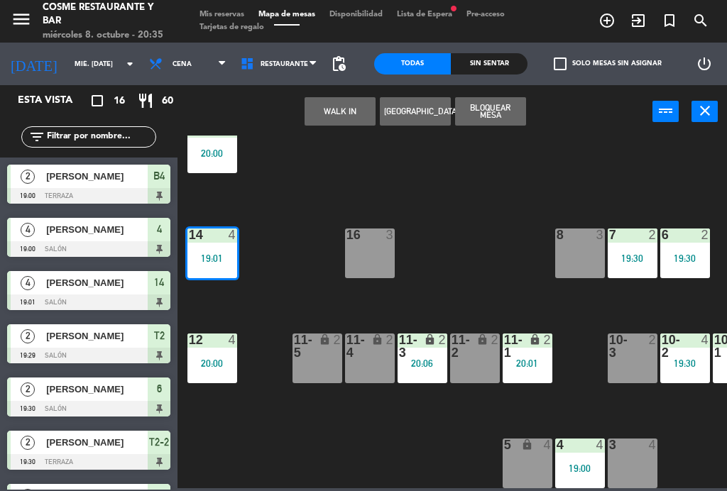
click at [248, 255] on div "B1 lock 2 B2 lock 2 B3 lock 2 B4 lock 2 19:00 15 8 20:00 14 4 19:01 4 [PERSON_N…" at bounding box center [456, 312] width 542 height 353
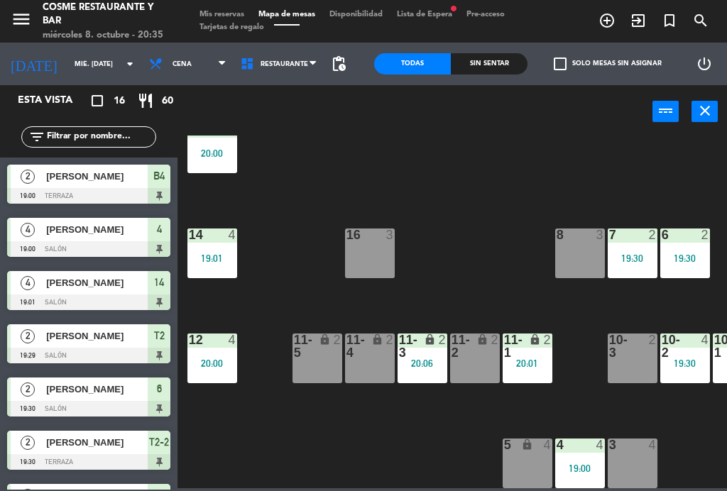
click at [213, 253] on div "19:01" at bounding box center [212, 258] width 50 height 10
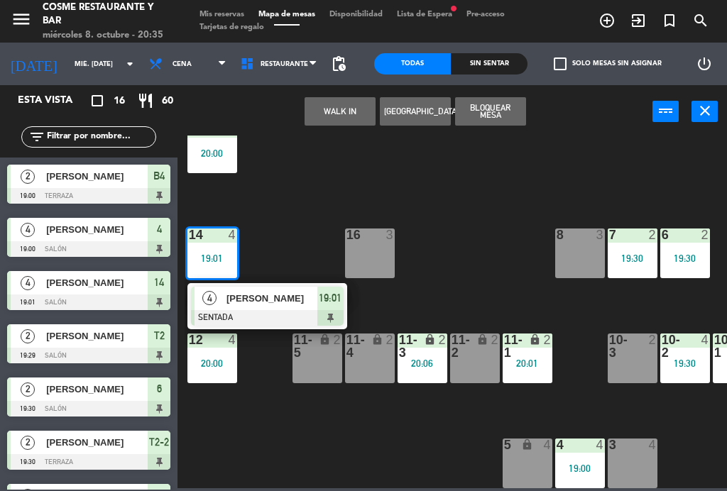
click at [209, 259] on div "19:01" at bounding box center [212, 258] width 50 height 10
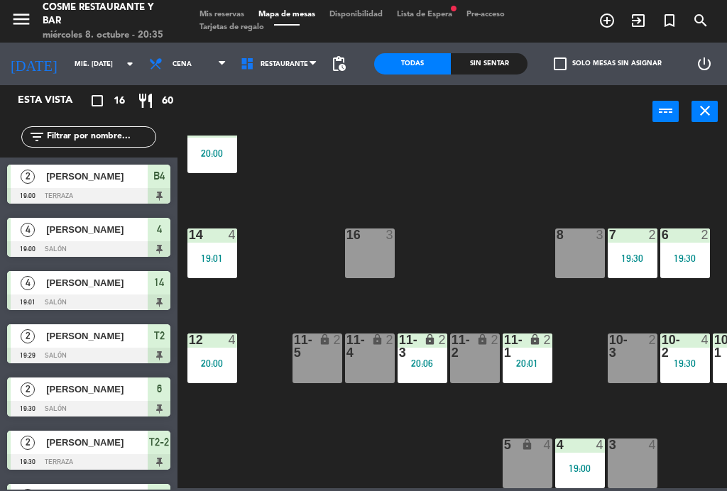
click at [220, 249] on div "14 4 19:01" at bounding box center [212, 254] width 50 height 50
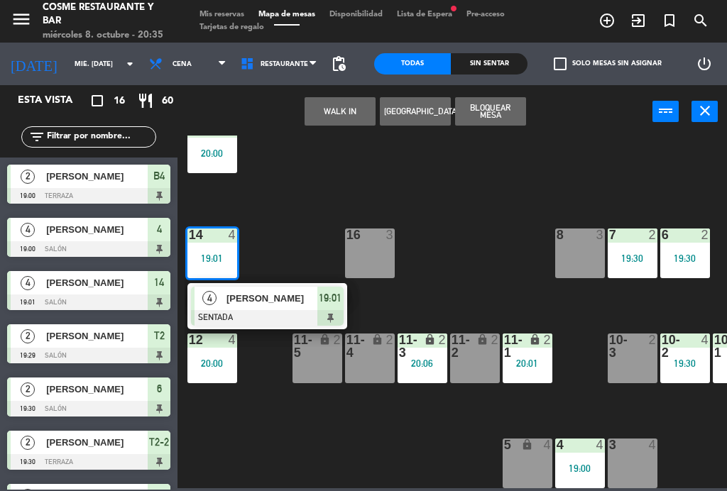
click at [258, 301] on span "[PERSON_NAME]" at bounding box center [271, 298] width 91 height 15
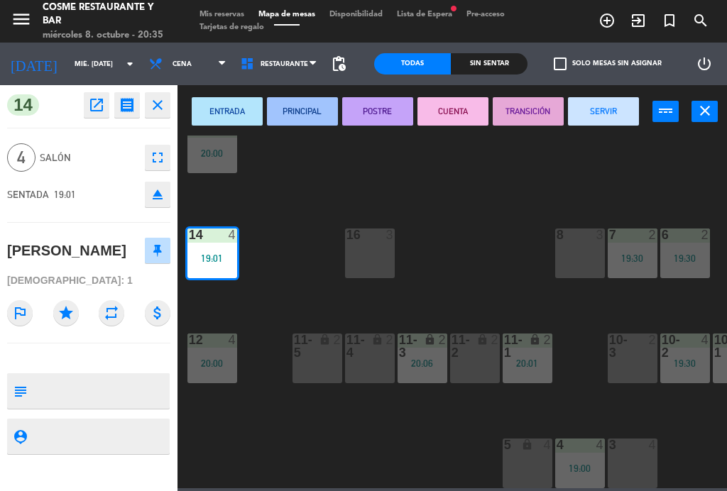
click at [591, 124] on button "SERVIR" at bounding box center [603, 111] width 71 height 28
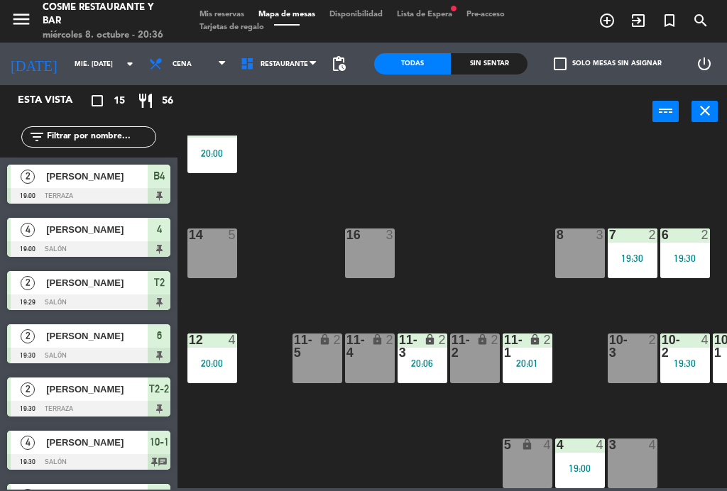
click at [251, 31] on span "Tarjetas de regalo" at bounding box center [231, 27] width 79 height 8
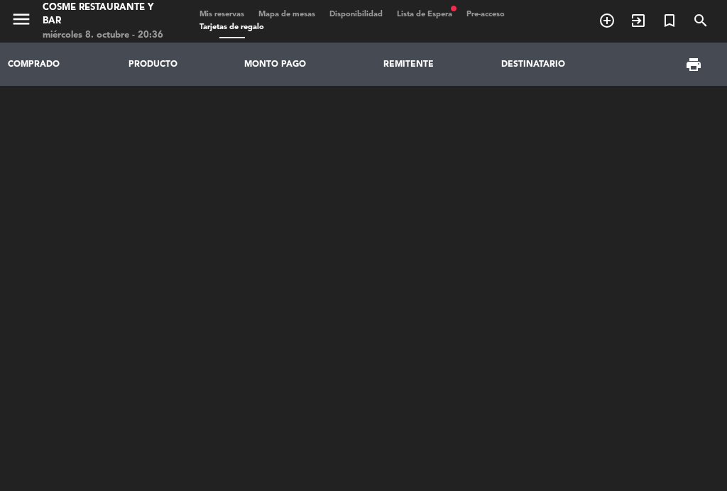
click at [303, 11] on span "Mapa de mesas" at bounding box center [286, 15] width 71 height 8
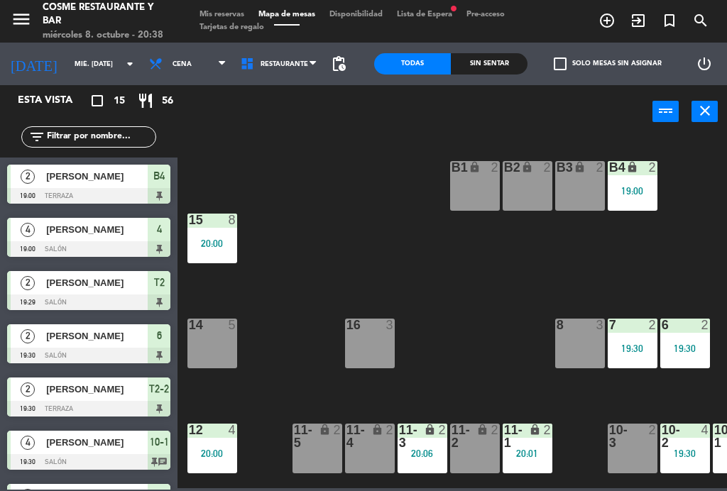
click at [626, 340] on div "7 2 19:30" at bounding box center [633, 344] width 50 height 50
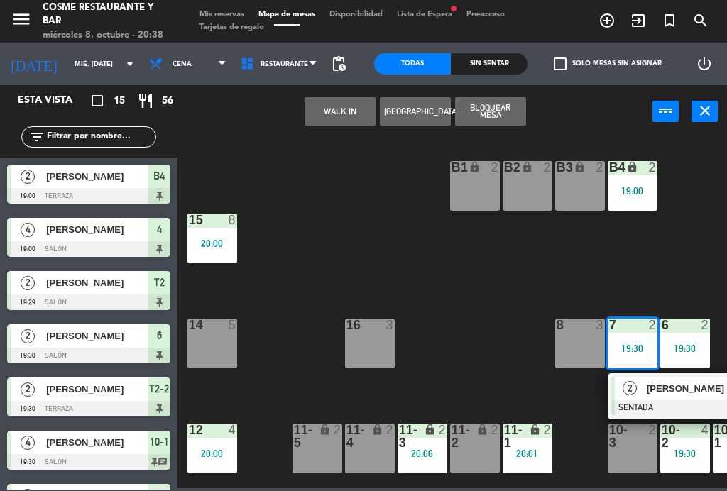
click at [678, 395] on span "[PERSON_NAME]" at bounding box center [692, 388] width 91 height 15
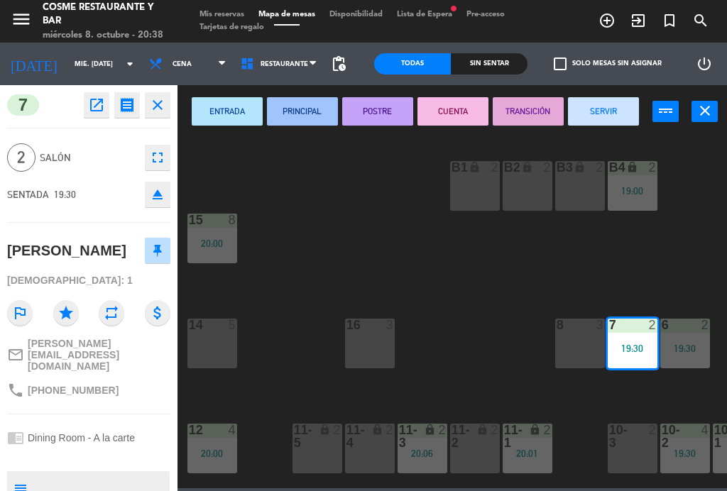
click at [603, 102] on button "SERVIR" at bounding box center [603, 111] width 71 height 28
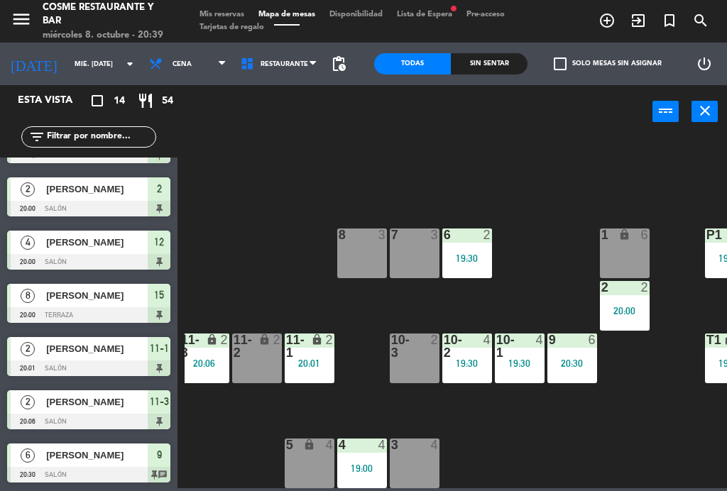
scroll to position [90, 218]
click at [432, 239] on div "6" at bounding box center [443, 235] width 23 height 13
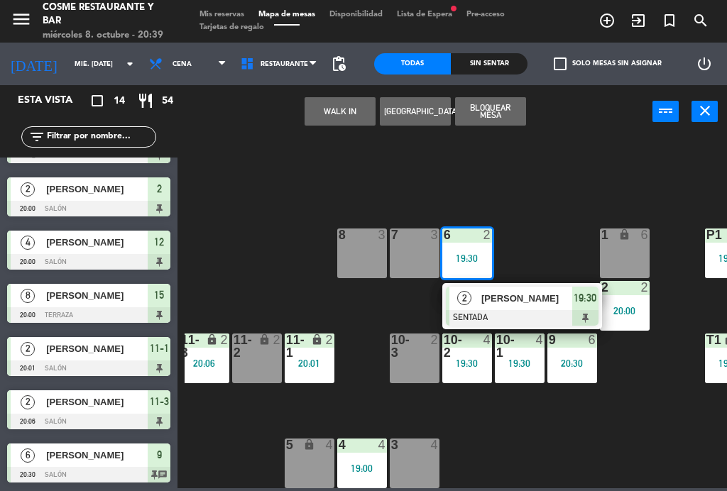
click at [414, 251] on div "7 3" at bounding box center [415, 254] width 50 height 50
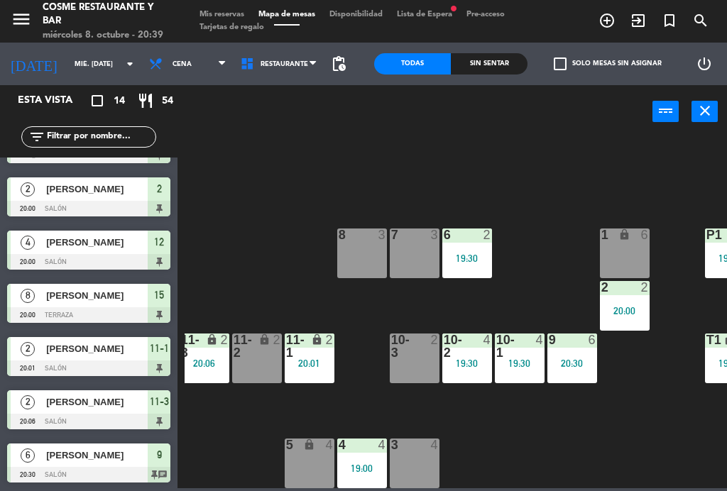
click at [358, 311] on div "B1 lock 2 B2 lock 2 B3 lock 2 B4 lock 2 19:00 15 8 20:00 14 5 8 3 7 3 6 2 19:30…" at bounding box center [456, 312] width 542 height 353
click at [412, 263] on div "7 3" at bounding box center [415, 254] width 50 height 50
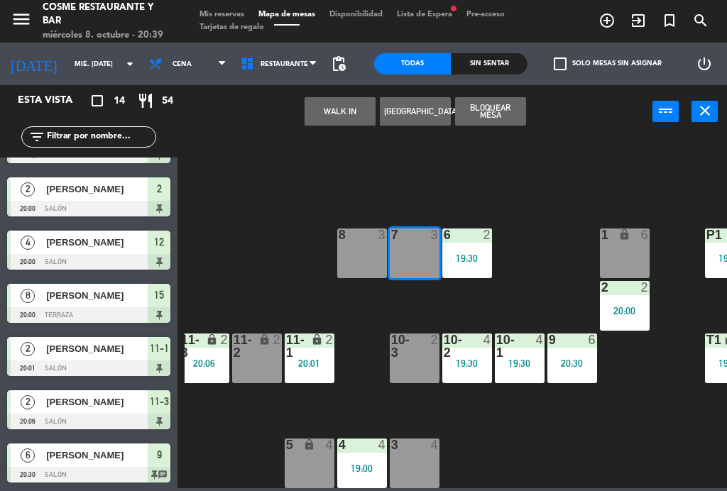
click at [349, 107] on button "WALK IN" at bounding box center [340, 111] width 71 height 28
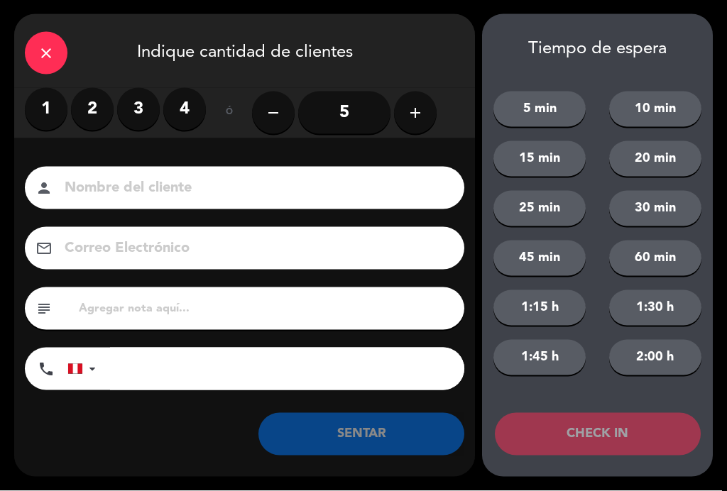
click at [91, 111] on label "2" at bounding box center [92, 109] width 43 height 43
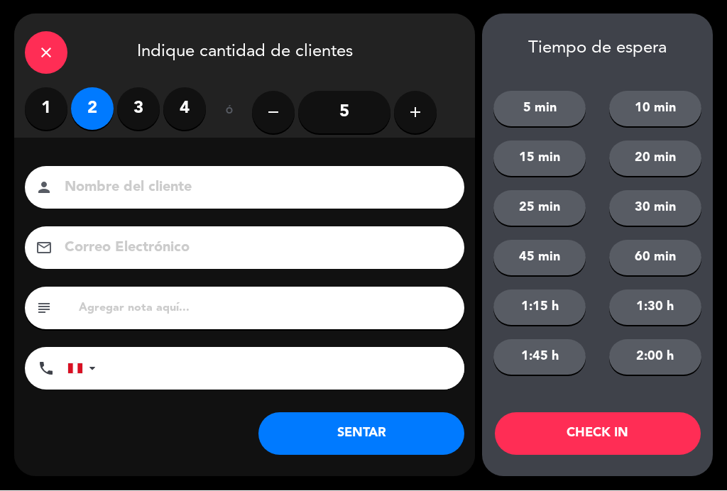
click at [136, 181] on input at bounding box center [254, 188] width 383 height 25
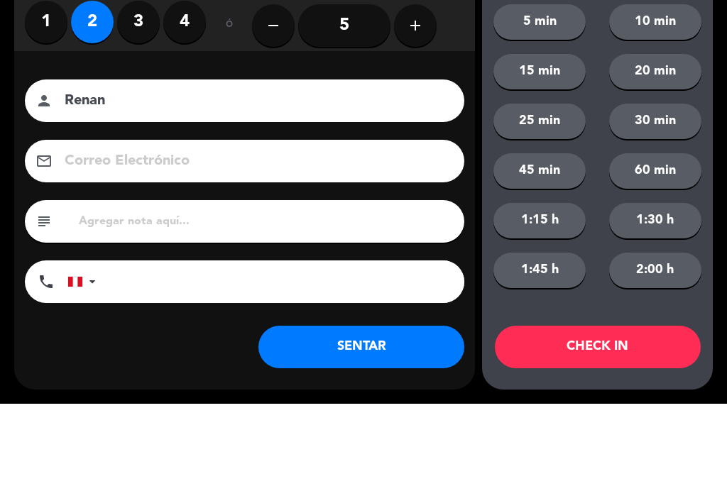
type input "Renan"
click at [110, 236] on input at bounding box center [254, 248] width 383 height 25
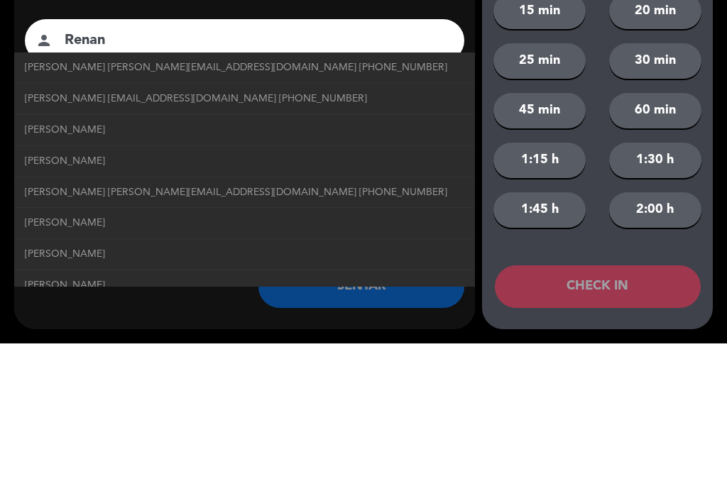
type input "R"
click at [152, 176] on input "Renan" at bounding box center [254, 188] width 383 height 25
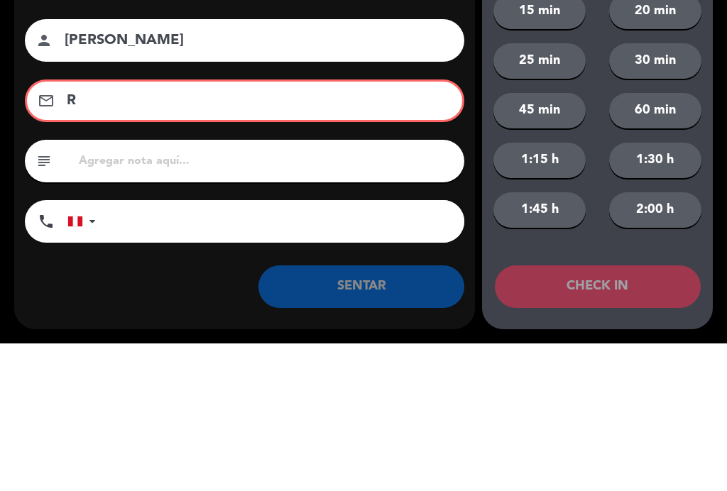
type input "[PERSON_NAME]"
click at [15, 287] on div "subject" at bounding box center [244, 308] width 461 height 43
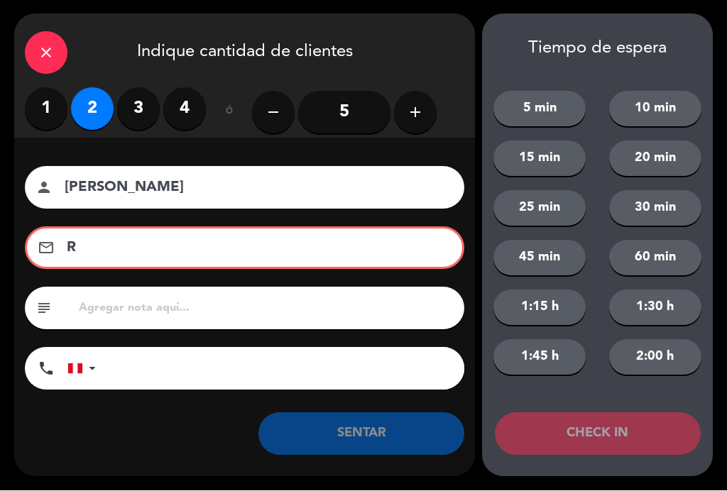
click at [116, 251] on input "R" at bounding box center [254, 248] width 378 height 25
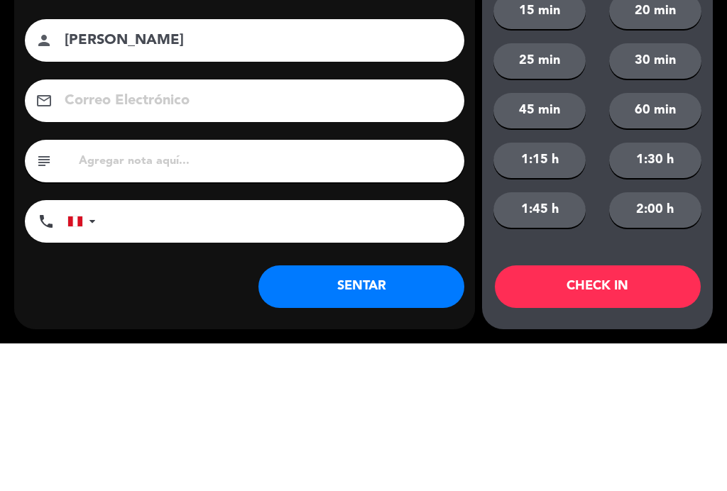
click at [21, 287] on div "subject" at bounding box center [244, 308] width 461 height 43
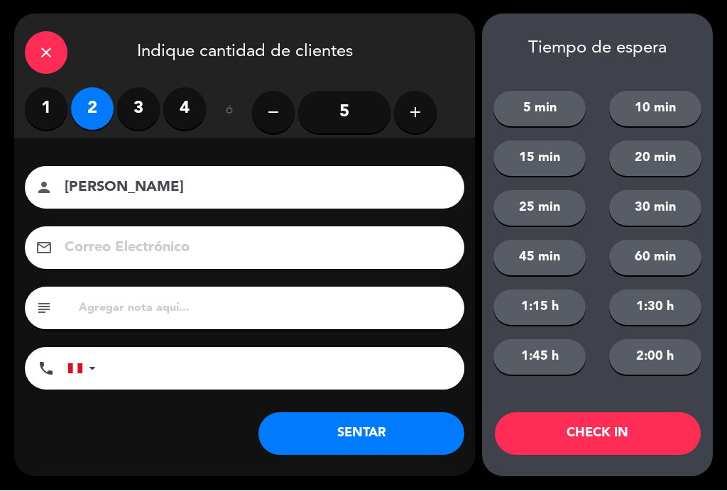
click at [391, 441] on button "SENTAR" at bounding box center [361, 434] width 206 height 43
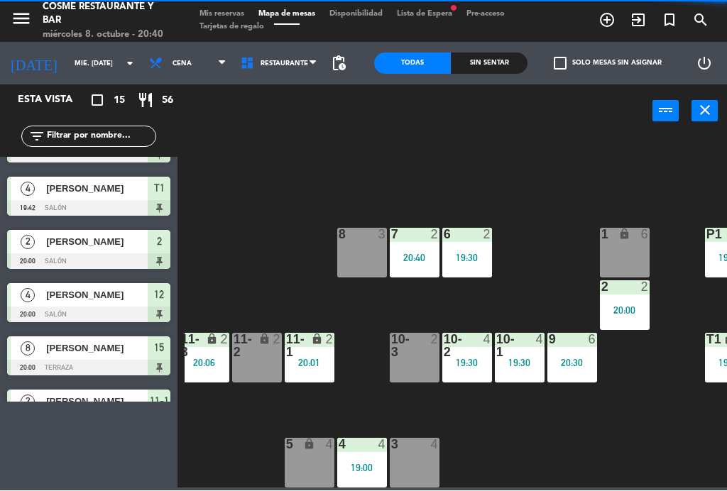
scroll to position [0, 0]
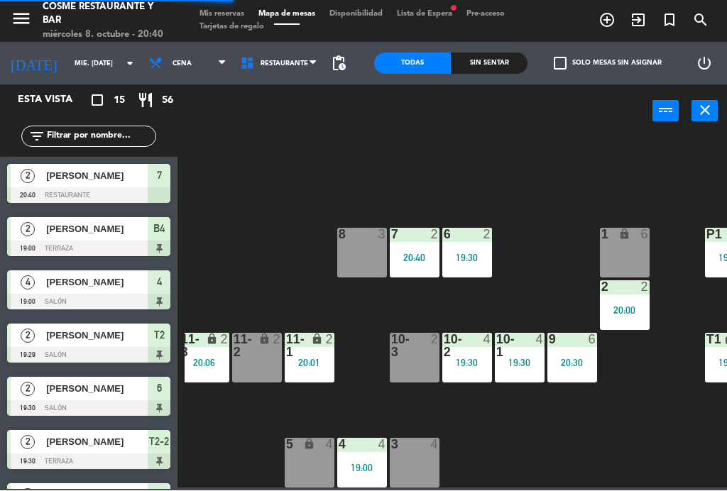
click at [420, 256] on div "20:40" at bounding box center [415, 258] width 50 height 10
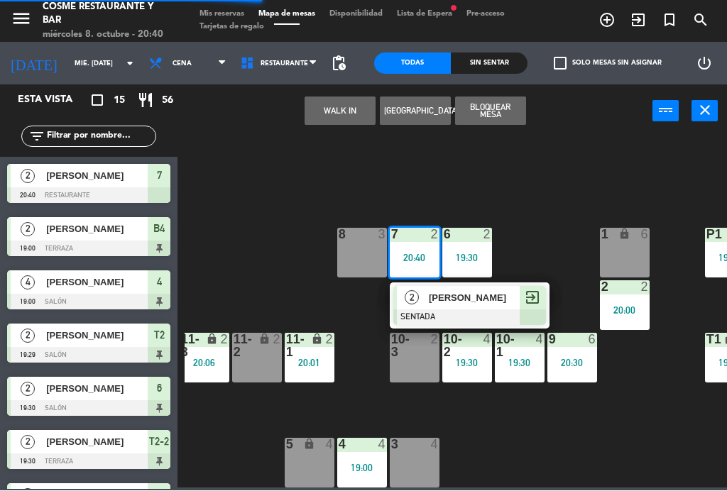
click at [369, 259] on div "8 3" at bounding box center [362, 254] width 50 height 50
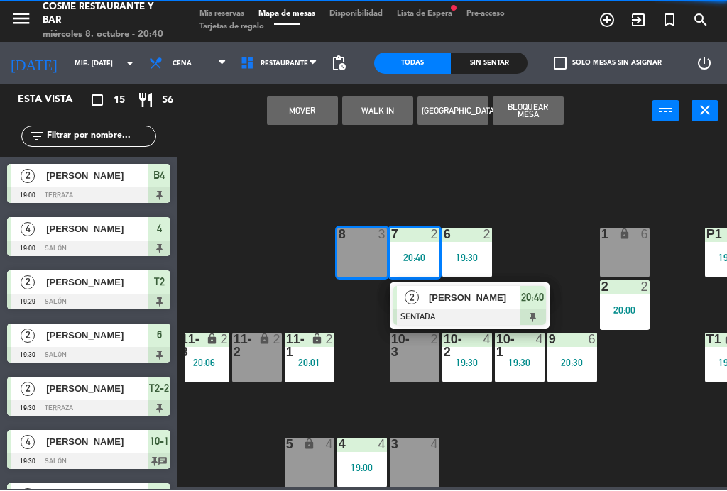
click at [300, 92] on div "Mover WALK IN [GEOGRAPHIC_DATA] Bloquear Mesa power_input close" at bounding box center [414, 112] width 475 height 54
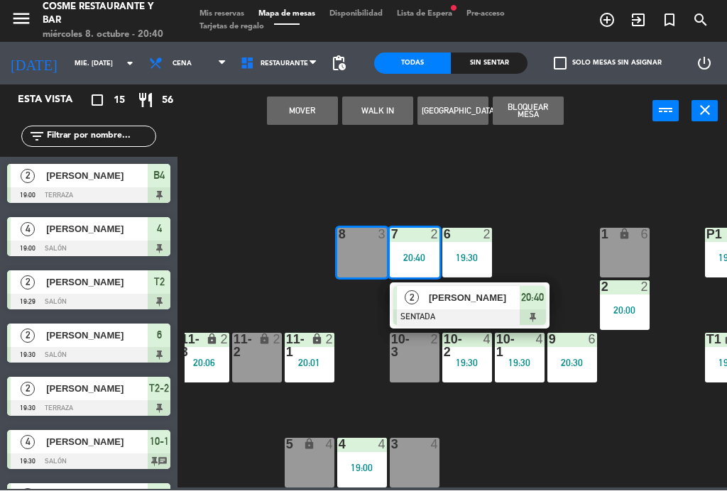
click at [289, 107] on button "Mover" at bounding box center [302, 111] width 71 height 28
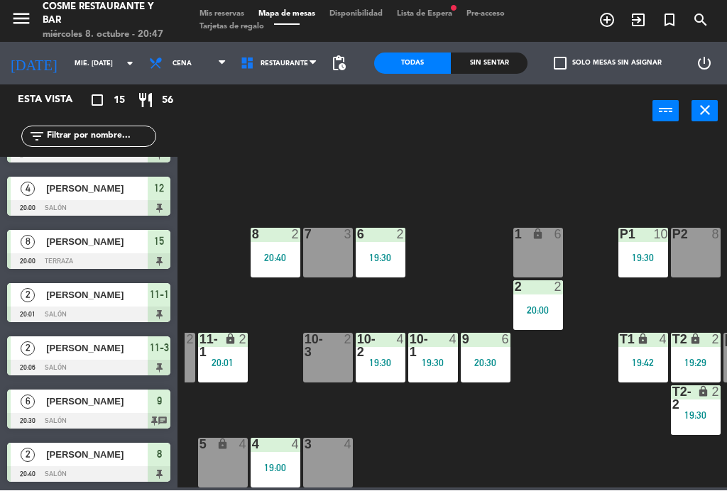
scroll to position [90, 305]
click at [419, 370] on div "10-1 4 19:30" at bounding box center [433, 359] width 50 height 50
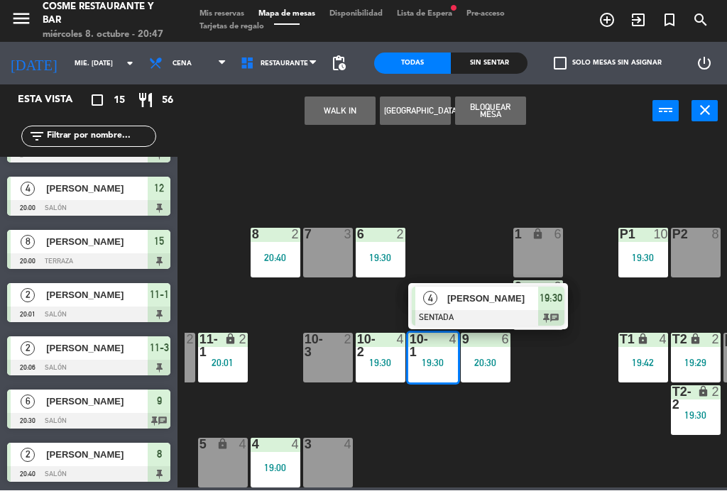
click at [468, 296] on span "[PERSON_NAME]" at bounding box center [492, 299] width 91 height 15
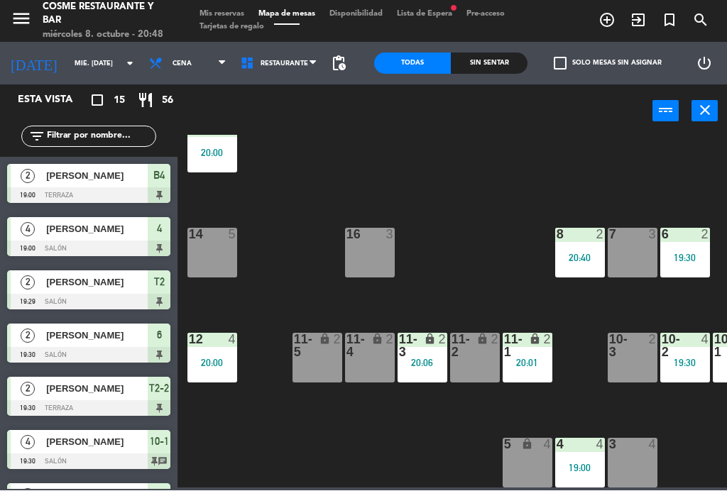
scroll to position [90, 0]
click at [223, 253] on div "14 5" at bounding box center [212, 254] width 50 height 50
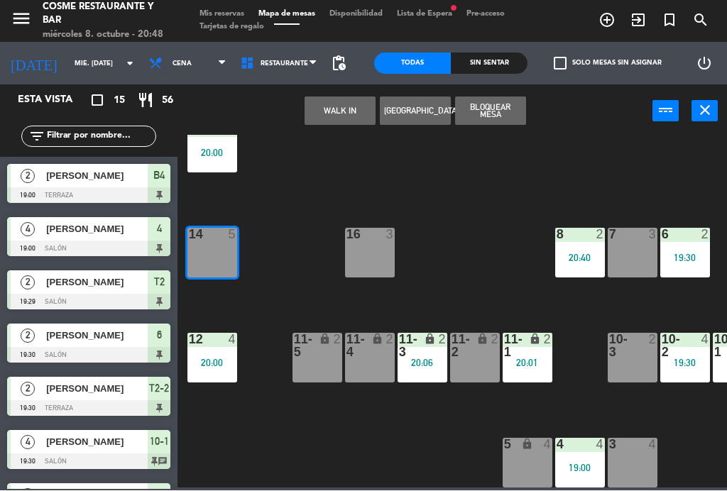
click at [352, 106] on button "WALK IN" at bounding box center [340, 111] width 71 height 28
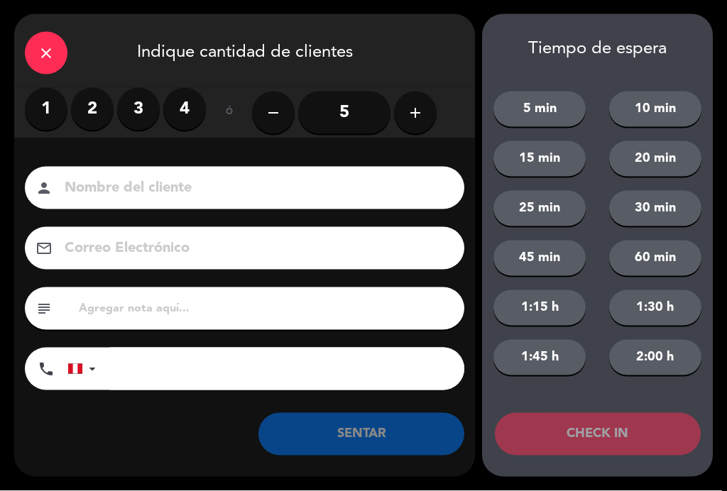
click at [143, 113] on label "3" at bounding box center [138, 109] width 43 height 43
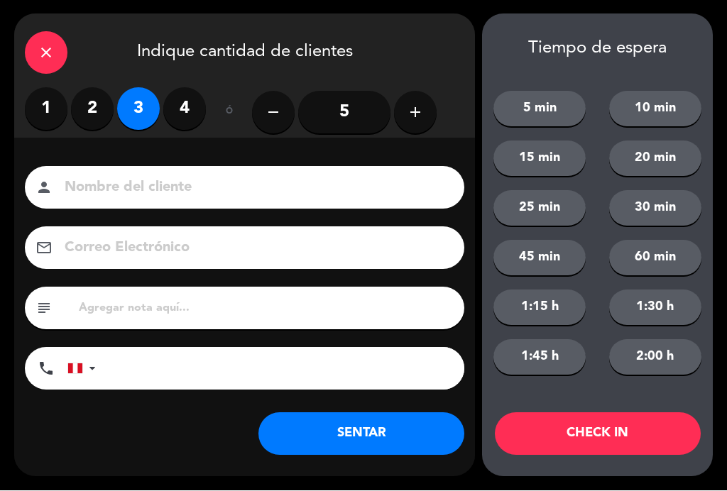
click at [164, 194] on input at bounding box center [254, 188] width 383 height 25
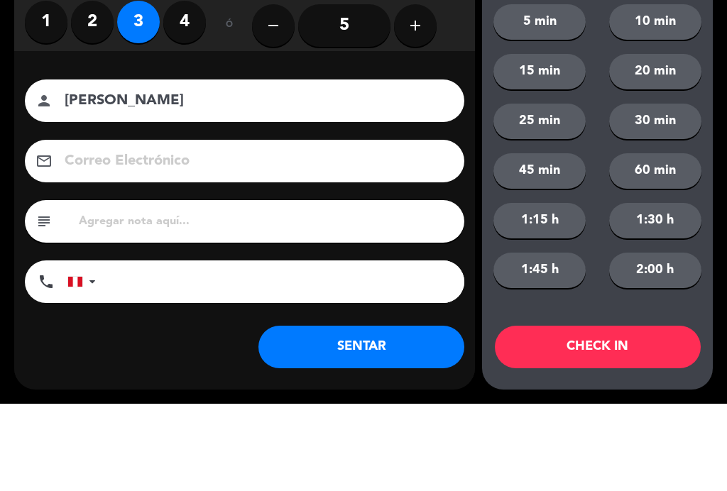
type input "[PERSON_NAME]"
click at [43, 167] on div "person [PERSON_NAME]" at bounding box center [244, 188] width 439 height 43
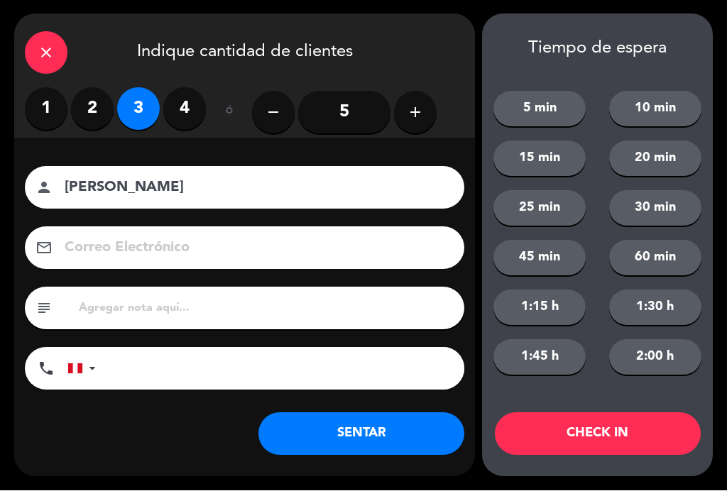
click at [395, 439] on button "SENTAR" at bounding box center [361, 434] width 206 height 43
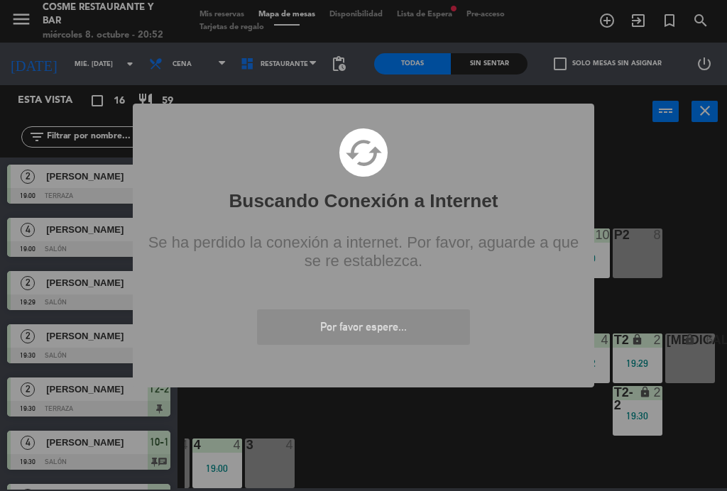
scroll to position [90, 361]
